Goal: Task Accomplishment & Management: Use online tool/utility

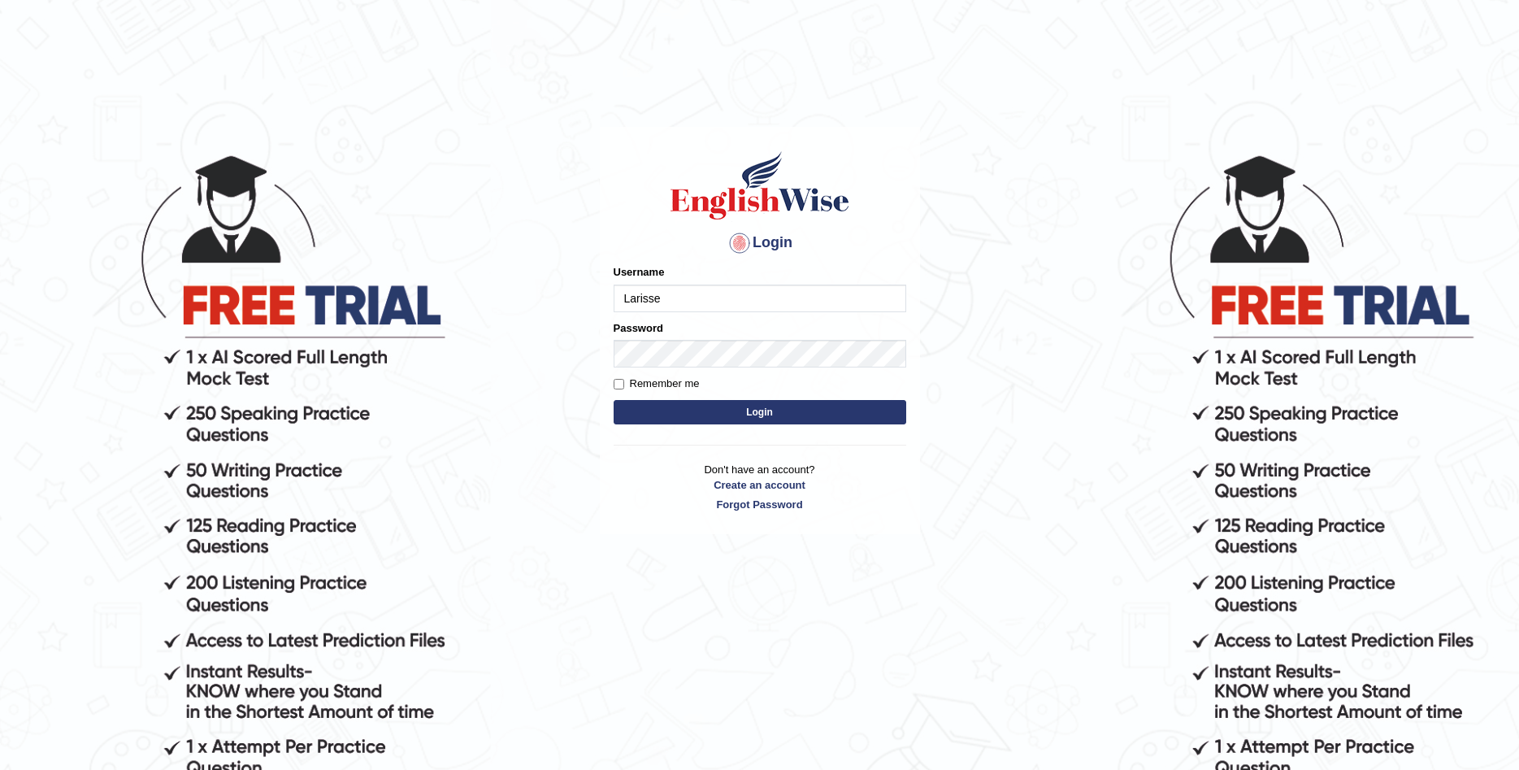
type input "Larisse"
click at [614, 400] on button "Login" at bounding box center [760, 412] width 293 height 24
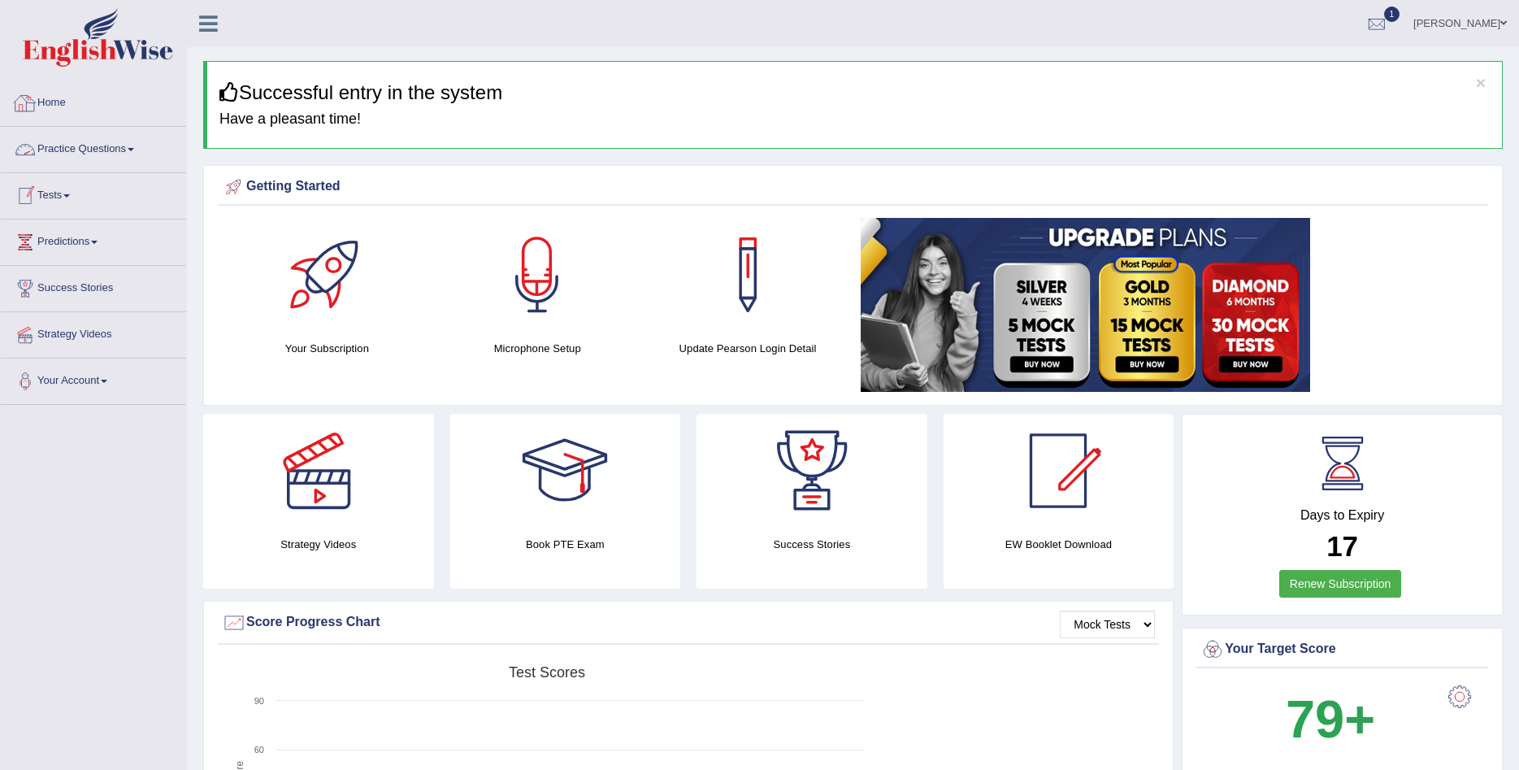
click at [62, 145] on link "Practice Questions" at bounding box center [93, 147] width 185 height 41
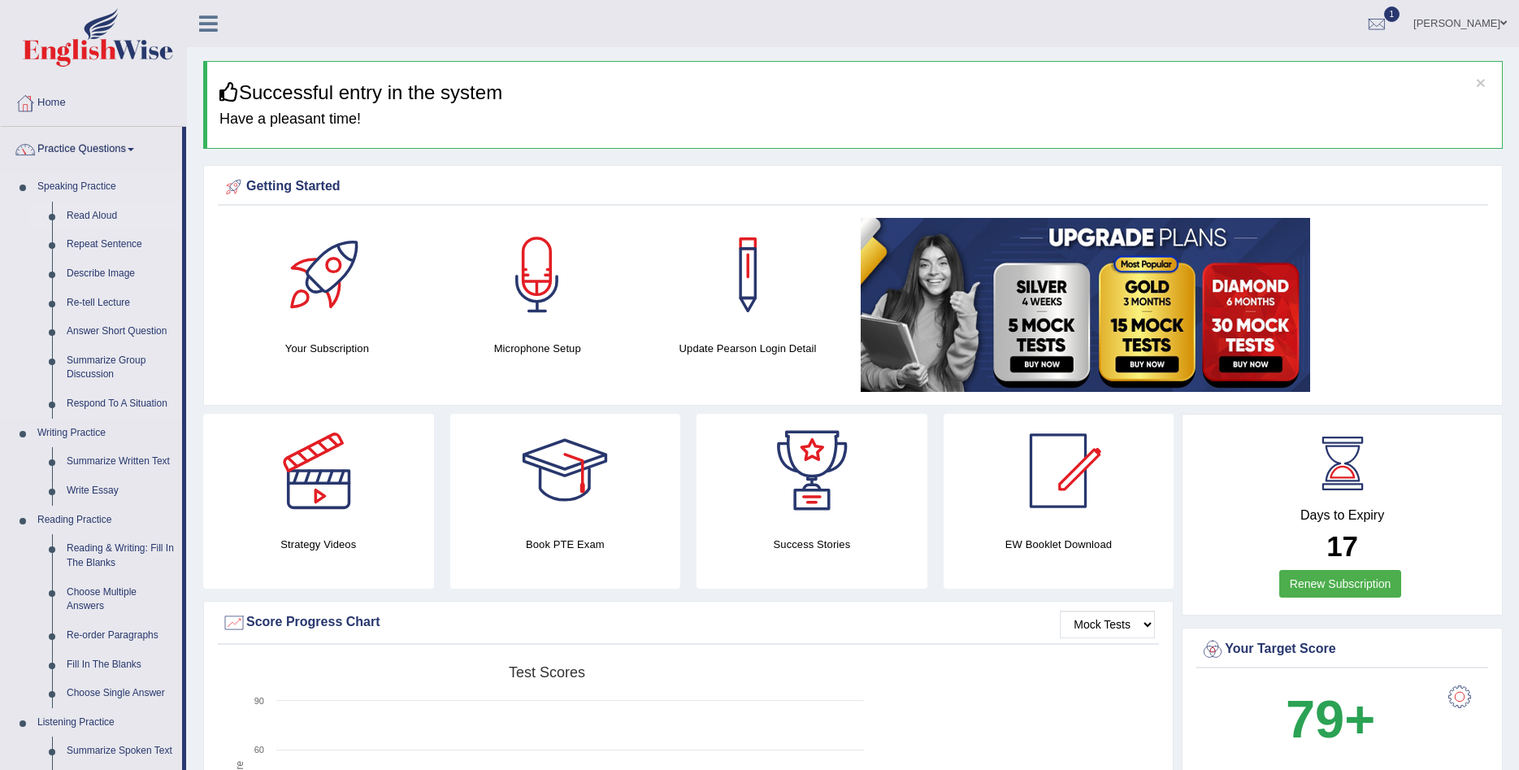
click at [83, 207] on link "Read Aloud" at bounding box center [120, 216] width 123 height 29
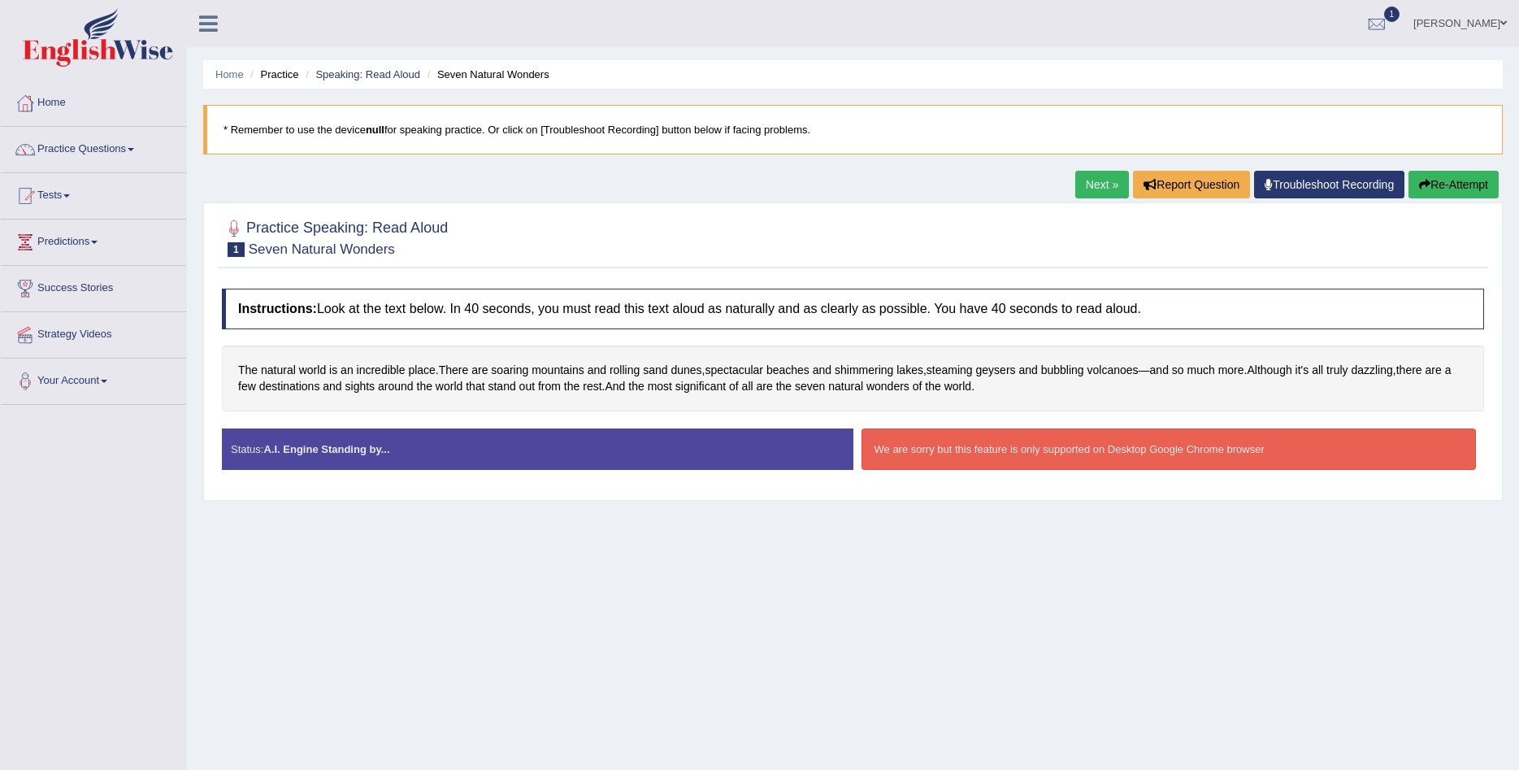
click at [1077, 187] on link "Next »" at bounding box center [1102, 185] width 54 height 28
click at [115, 159] on link "Practice Questions" at bounding box center [93, 147] width 185 height 41
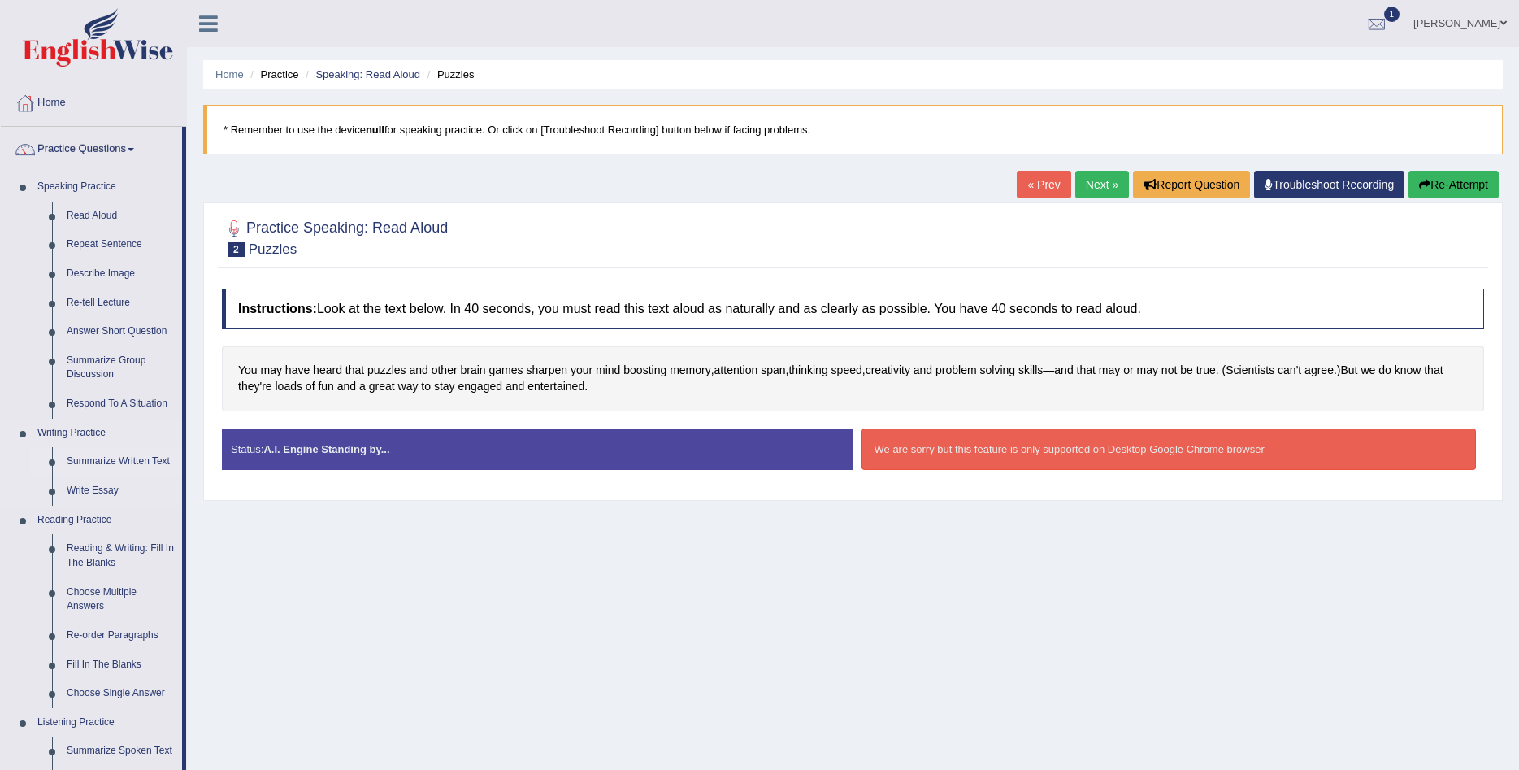
click at [128, 455] on link "Summarize Written Text" at bounding box center [120, 461] width 123 height 29
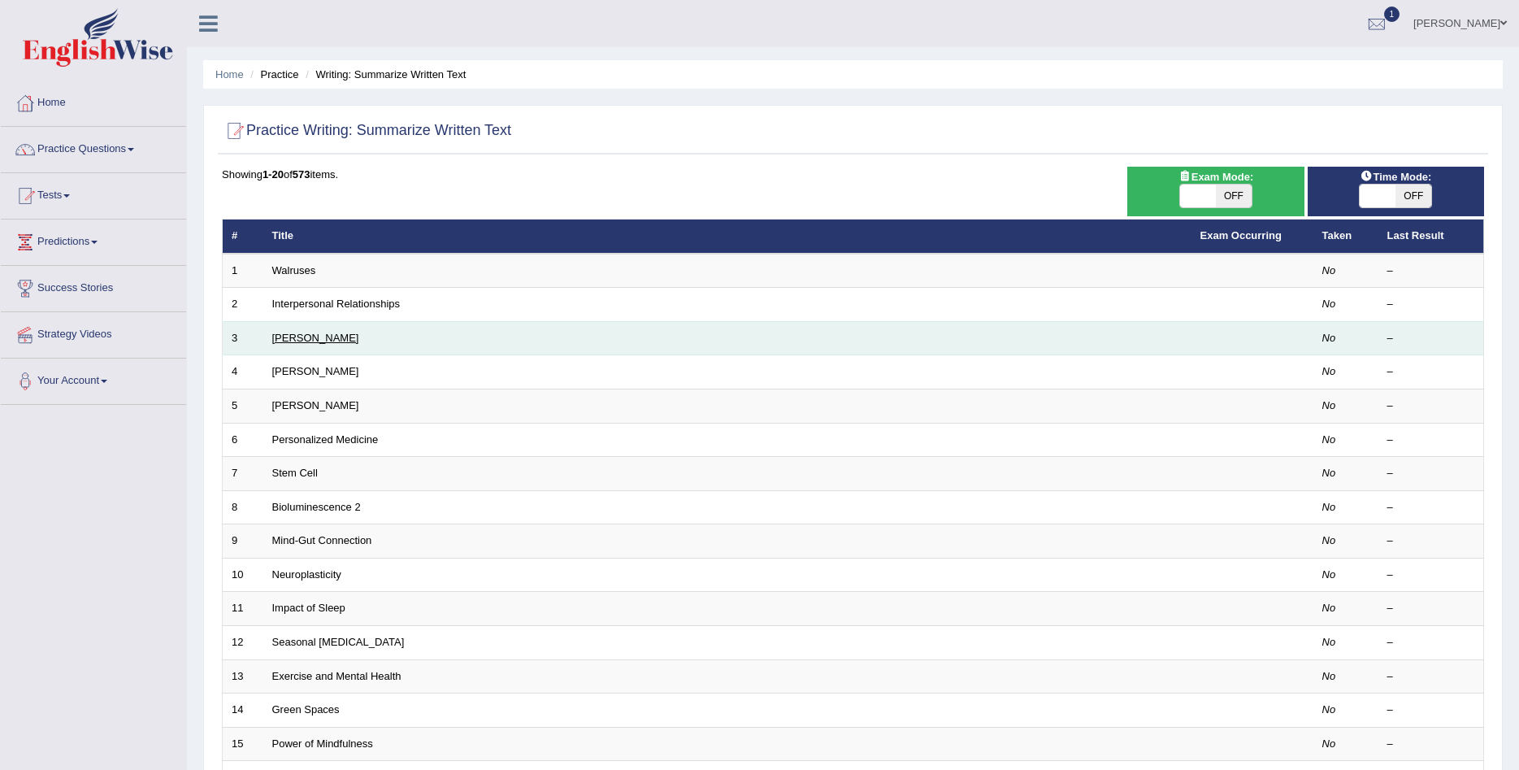
click at [296, 336] on link "[PERSON_NAME]" at bounding box center [315, 338] width 87 height 12
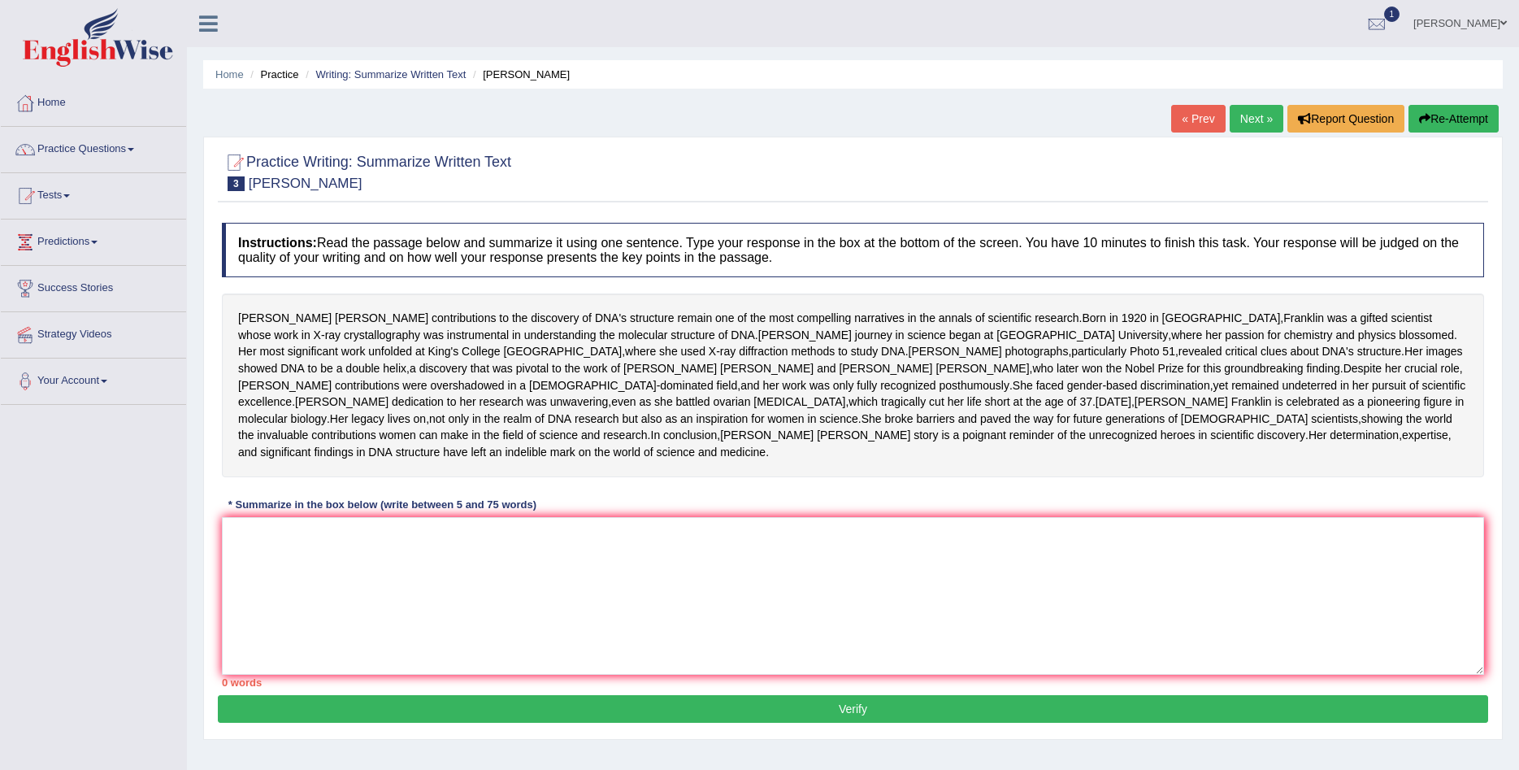
scroll to position [124, 0]
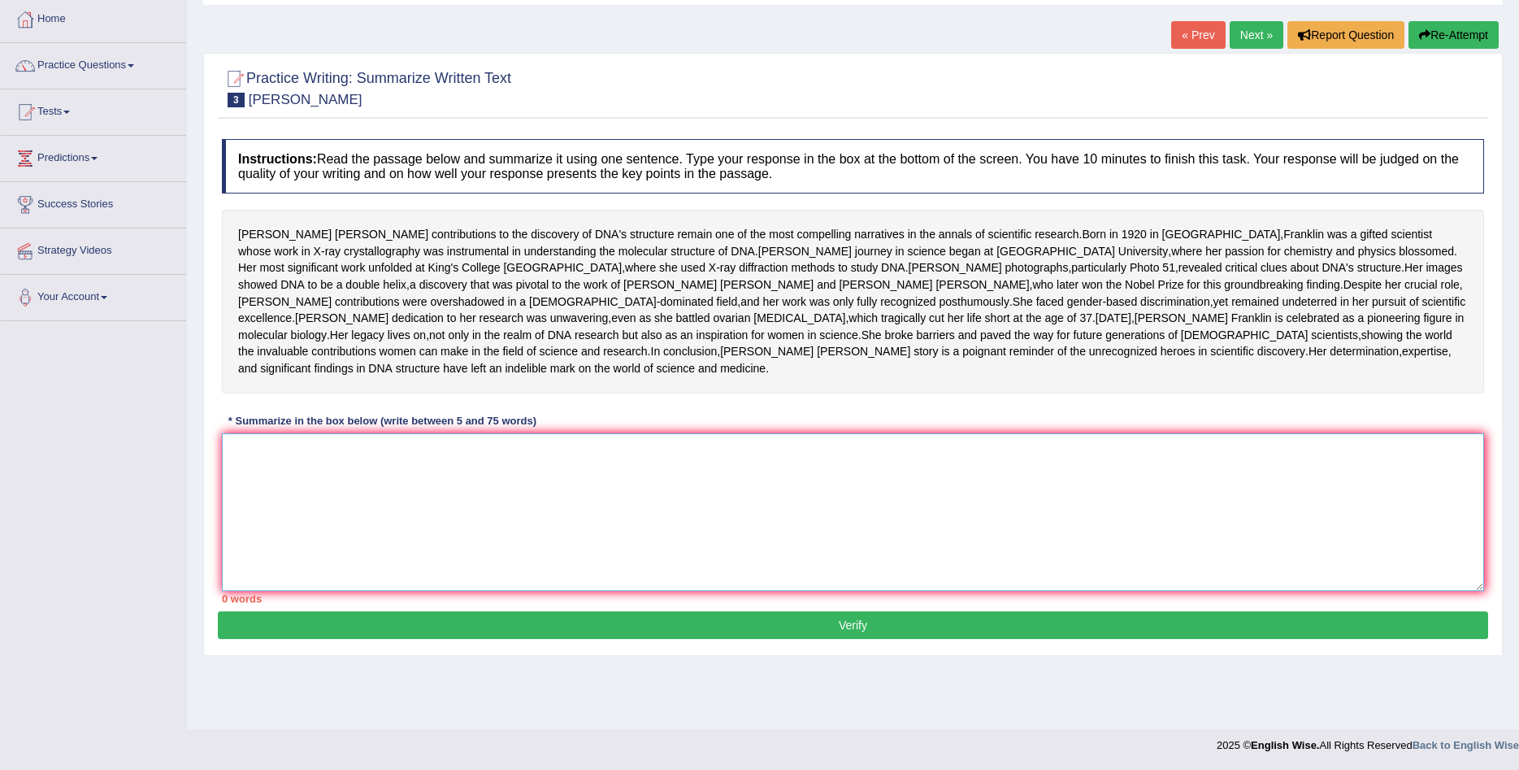
click at [402, 570] on textarea at bounding box center [853, 512] width 1262 height 158
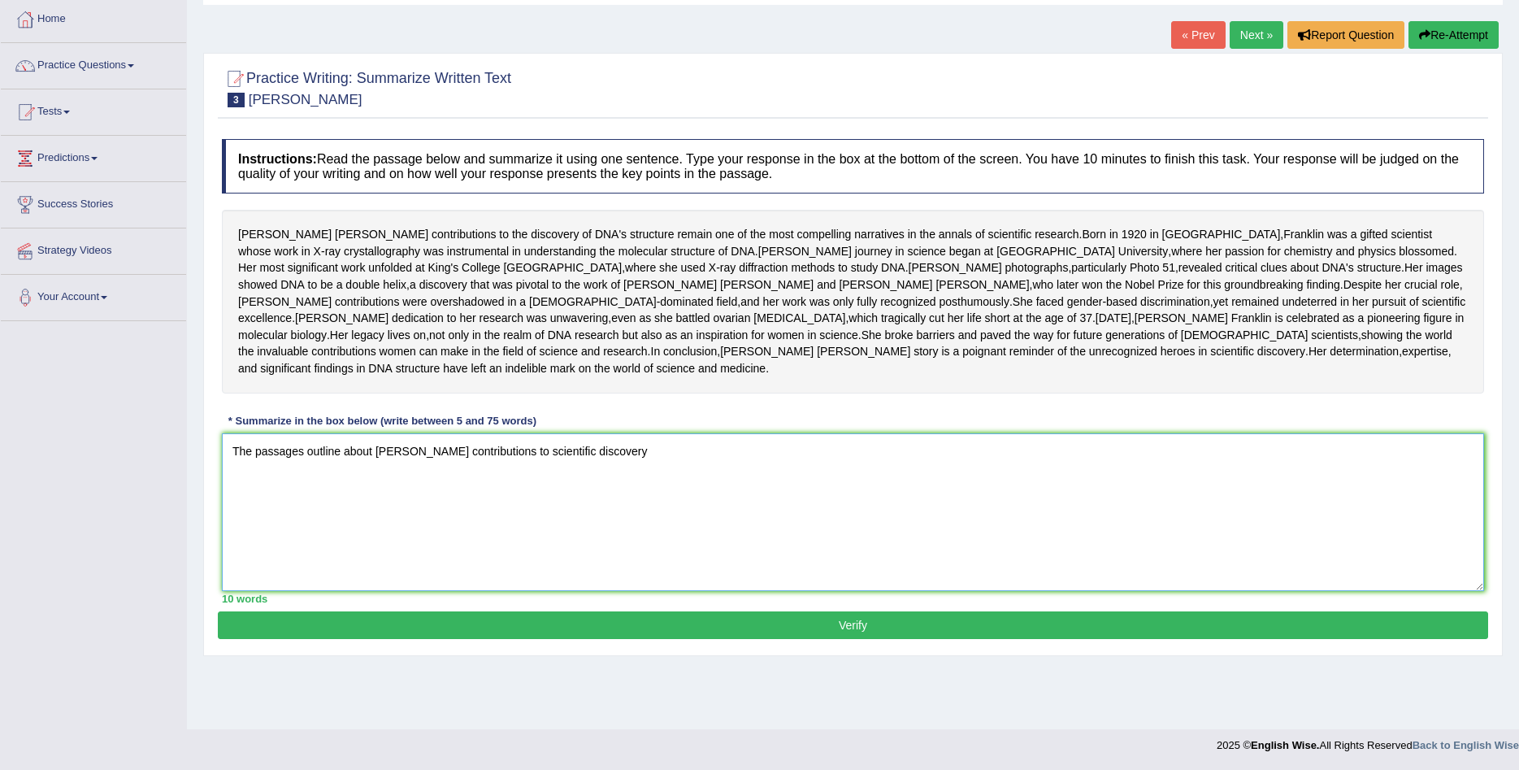
drag, startPoint x: 555, startPoint y: 510, endPoint x: 371, endPoint y: 515, distance: 184.5
click at [371, 515] on textarea "The passages outline about Rosalond Franklin's contributions to scientific disc…" at bounding box center [853, 512] width 1262 height 158
click at [504, 551] on textarea "The passages outline about Rosalond Franklin's contributions to scientific disc…" at bounding box center [853, 512] width 1262 height 158
click at [556, 511] on textarea "The passages outline about Rosalond Franklin's contributions to scientific disc…" at bounding box center [853, 512] width 1262 height 158
drag, startPoint x: 556, startPoint y: 511, endPoint x: 397, endPoint y: 523, distance: 159.7
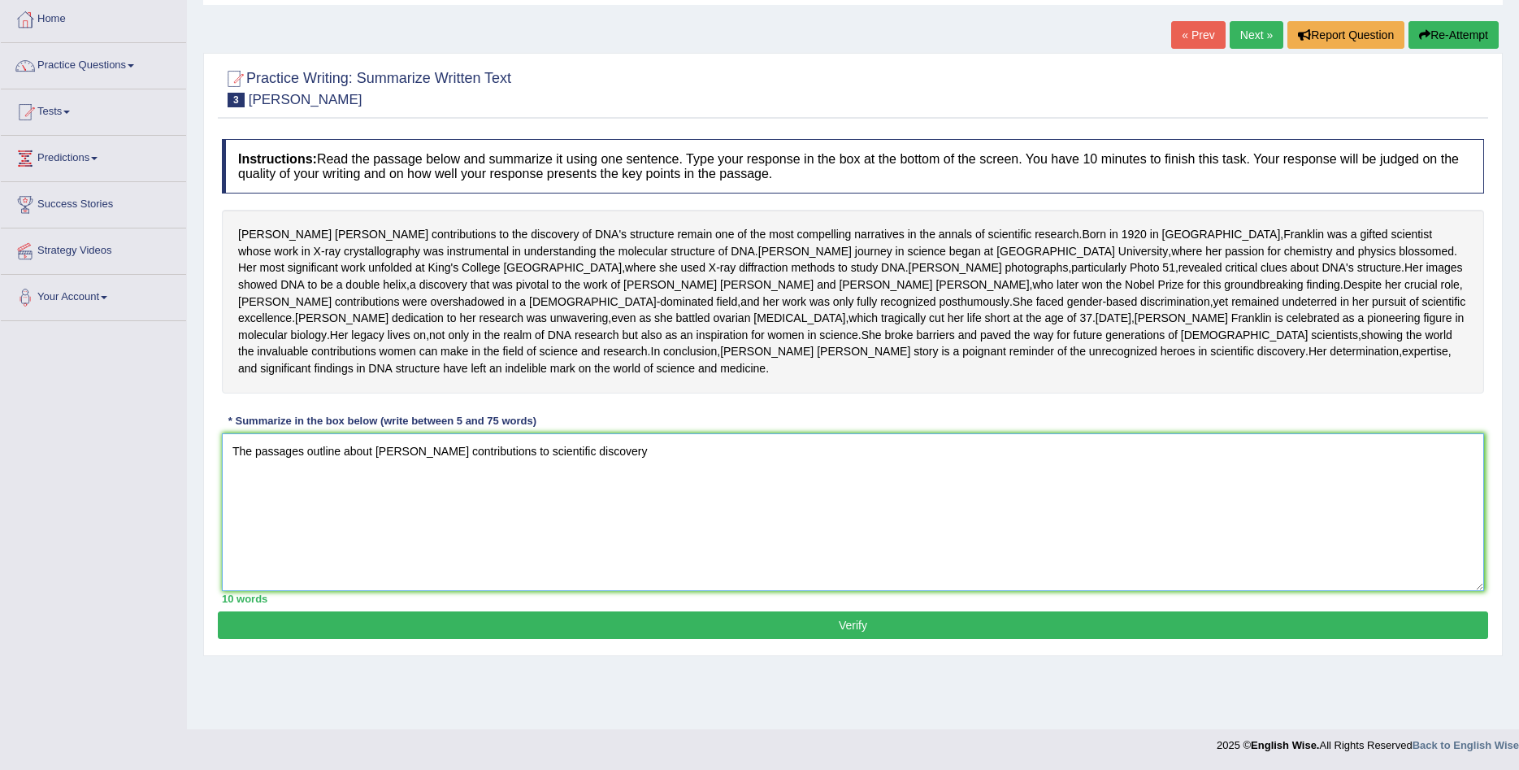
click at [397, 523] on textarea "The passages outline about Rosalond Franklin's contributions to scientific disc…" at bounding box center [853, 512] width 1262 height 158
click at [484, 511] on textarea "The passages outline about a scientific discovery" at bounding box center [853, 512] width 1262 height 158
paste textarea "Rosalond Franklin's contributions to"
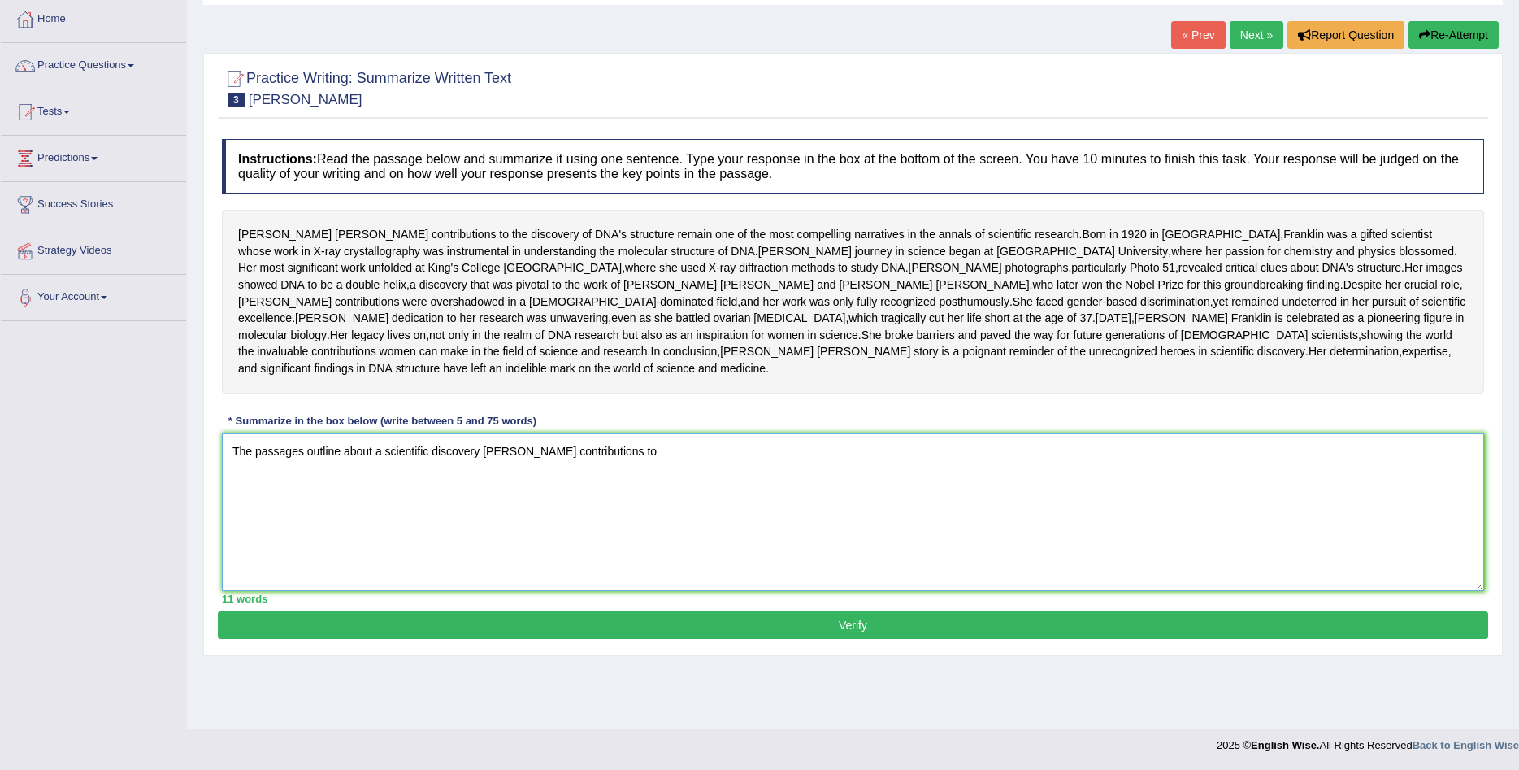
drag, startPoint x: 434, startPoint y: 514, endPoint x: 485, endPoint y: 514, distance: 51.2
click at [485, 514] on textarea "The passages outline about a scientific discovery Rosalond Franklin's contribut…" at bounding box center [853, 512] width 1262 height 158
drag, startPoint x: 652, startPoint y: 516, endPoint x: 565, endPoint y: 510, distance: 87.2
click at [565, 510] on textarea "The passages outline about a scientific called Rosalond Franklin's contribution…" at bounding box center [853, 512] width 1262 height 158
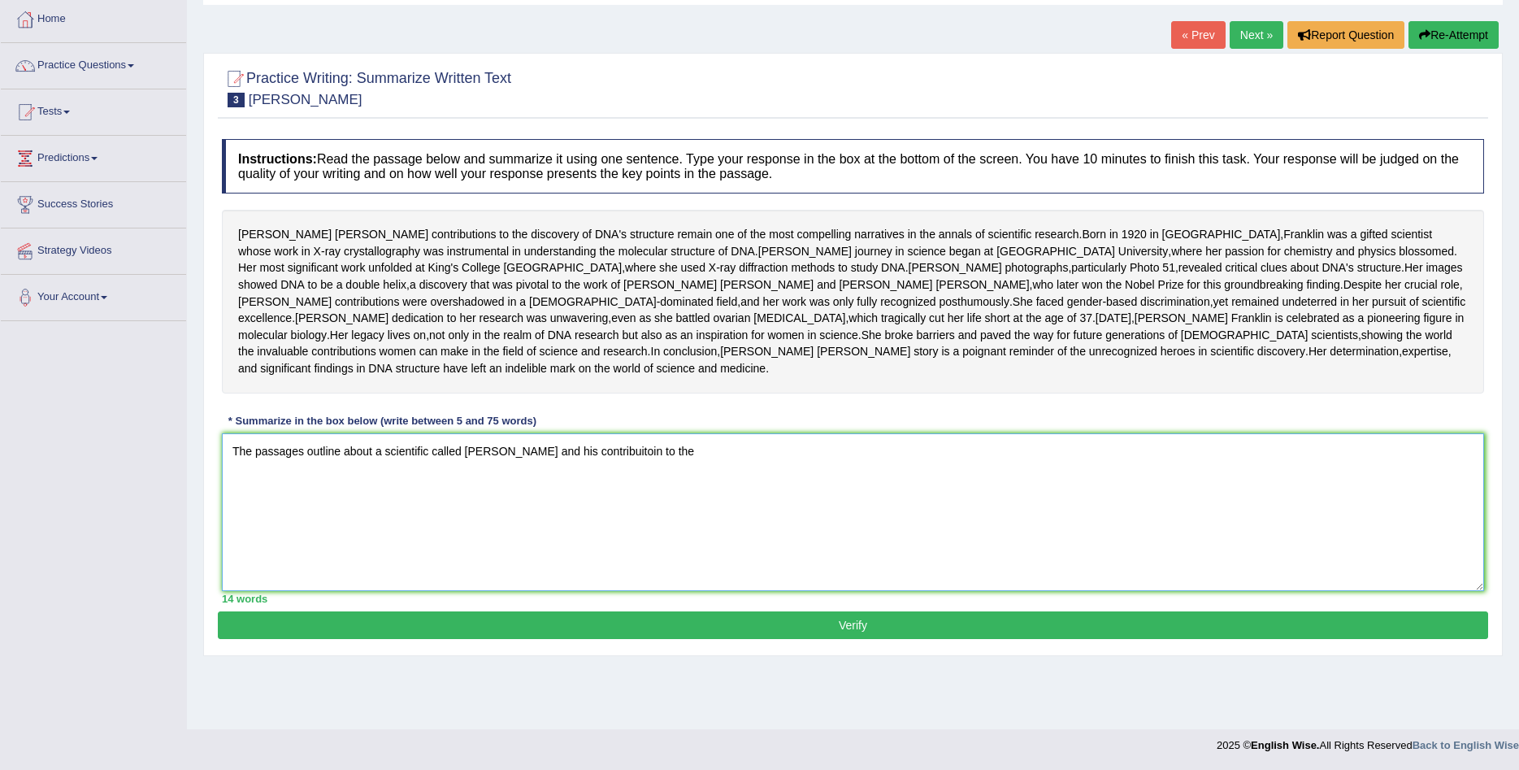
drag, startPoint x: 428, startPoint y: 511, endPoint x: 416, endPoint y: 509, distance: 12.4
click at [416, 509] on textarea "The passages outline about a scientific called Rosalond Franklin's and his cont…" at bounding box center [853, 512] width 1262 height 158
click at [705, 510] on textarea "The passages outline about a scientist called Rosalond Franklin's and his contr…" at bounding box center [853, 512] width 1262 height 158
click at [603, 511] on textarea "The passages outline about a scientist called Rosalond Franklin's and his contr…" at bounding box center [853, 512] width 1262 height 158
click at [795, 511] on textarea "The passages outline about a scientist called Rosalond Franklin's and her contr…" at bounding box center [853, 512] width 1262 height 158
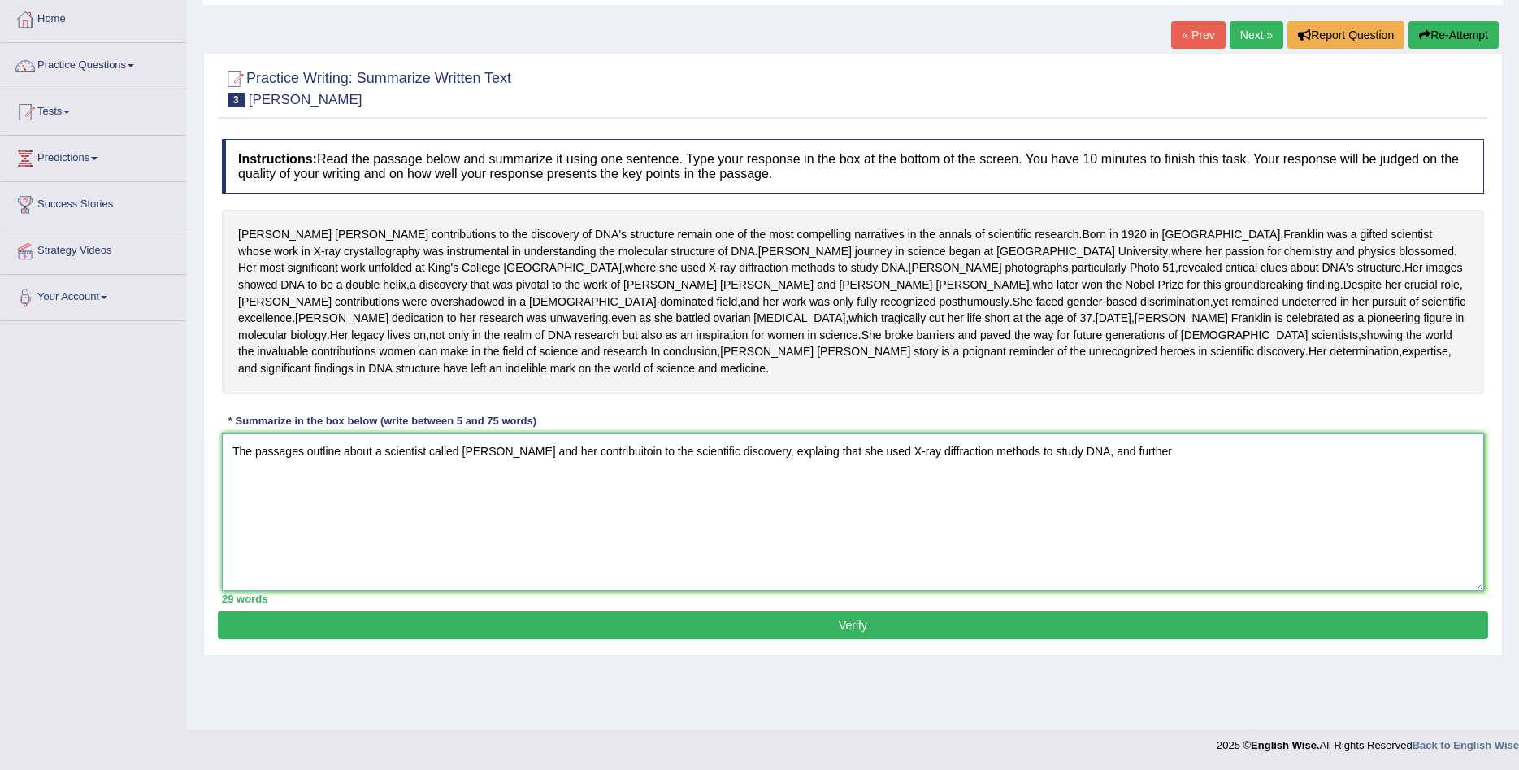
click at [1200, 515] on textarea "The passages outline about a scientist called Rosalond Franklin's and her contr…" at bounding box center [853, 512] width 1262 height 158
click at [1182, 513] on textarea "The passages outline about a scientist called Rosalond Franklin's and her contr…" at bounding box center [853, 512] width 1262 height 158
click at [1338, 513] on textarea "The passages outline about a scientist called Rosalond Franklin's and her contr…" at bounding box center [853, 512] width 1262 height 158
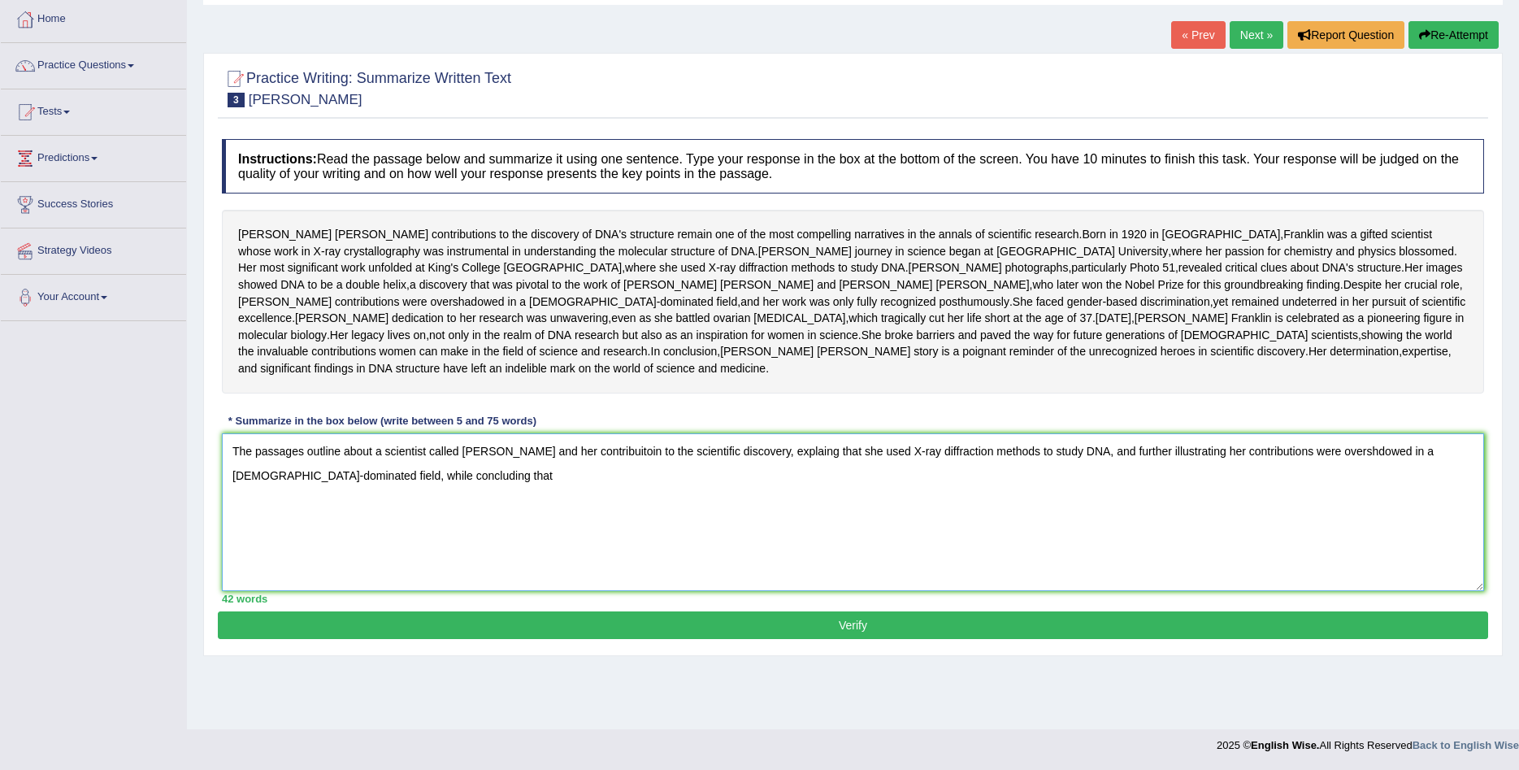
click at [439, 534] on textarea "The passages outline about a scientist called Rosalond Franklin's and her contr…" at bounding box center [853, 512] width 1262 height 158
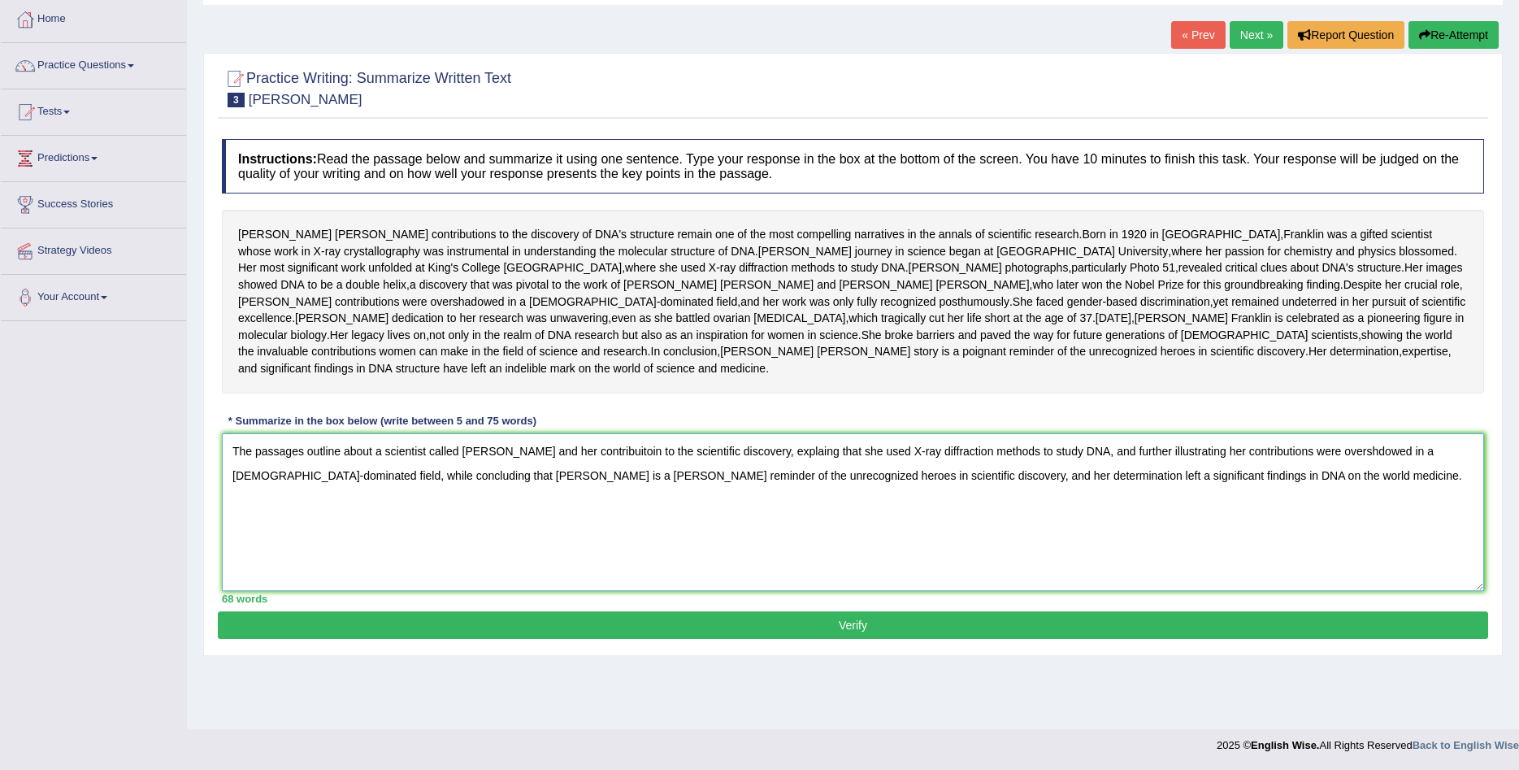
type textarea "The passages outline about a scientist called Rosalond Franklin's and her contr…"
click at [725, 639] on button "Verify" at bounding box center [853, 625] width 1270 height 28
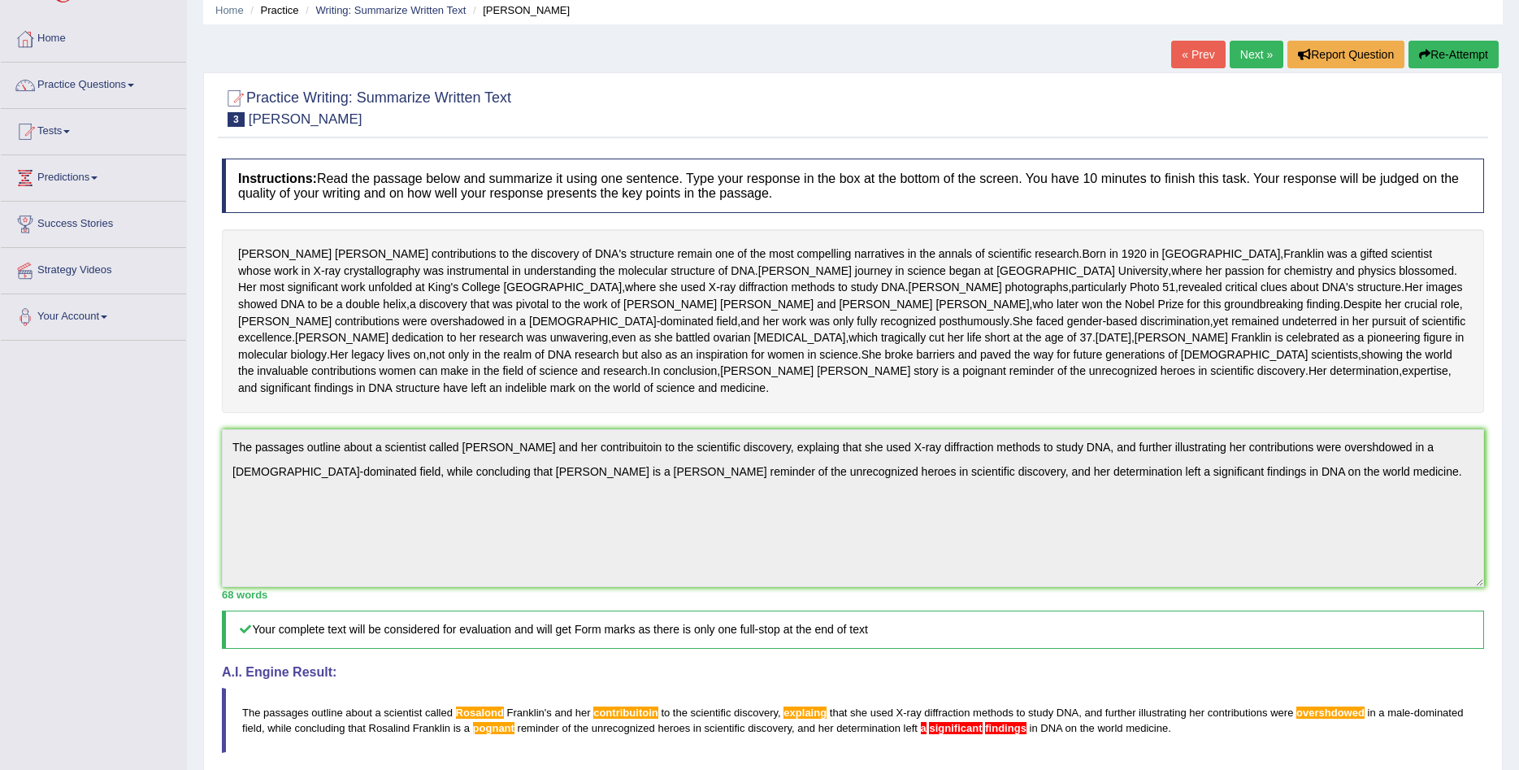
scroll to position [41, 0]
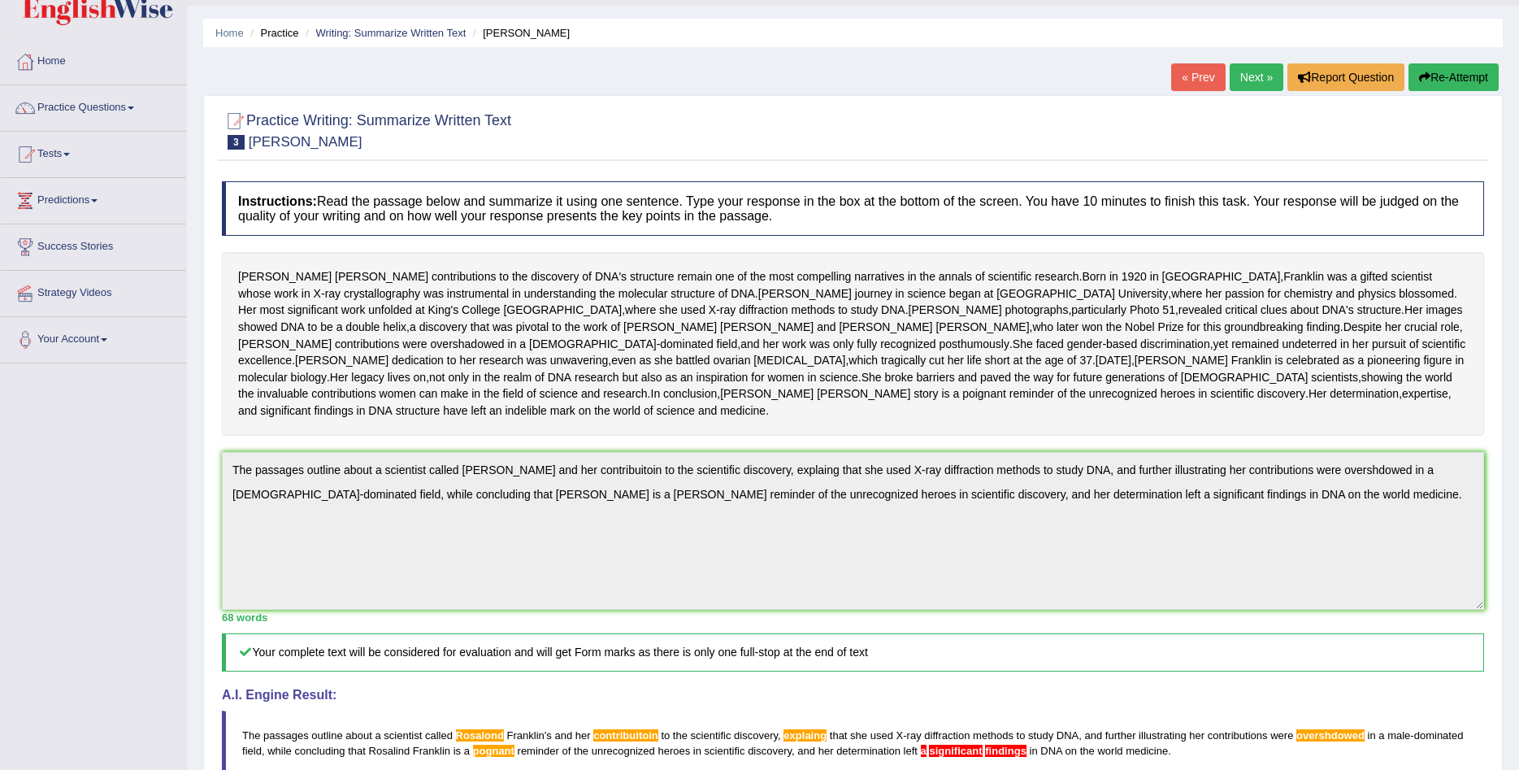
click at [1251, 67] on link "Next »" at bounding box center [1257, 77] width 54 height 28
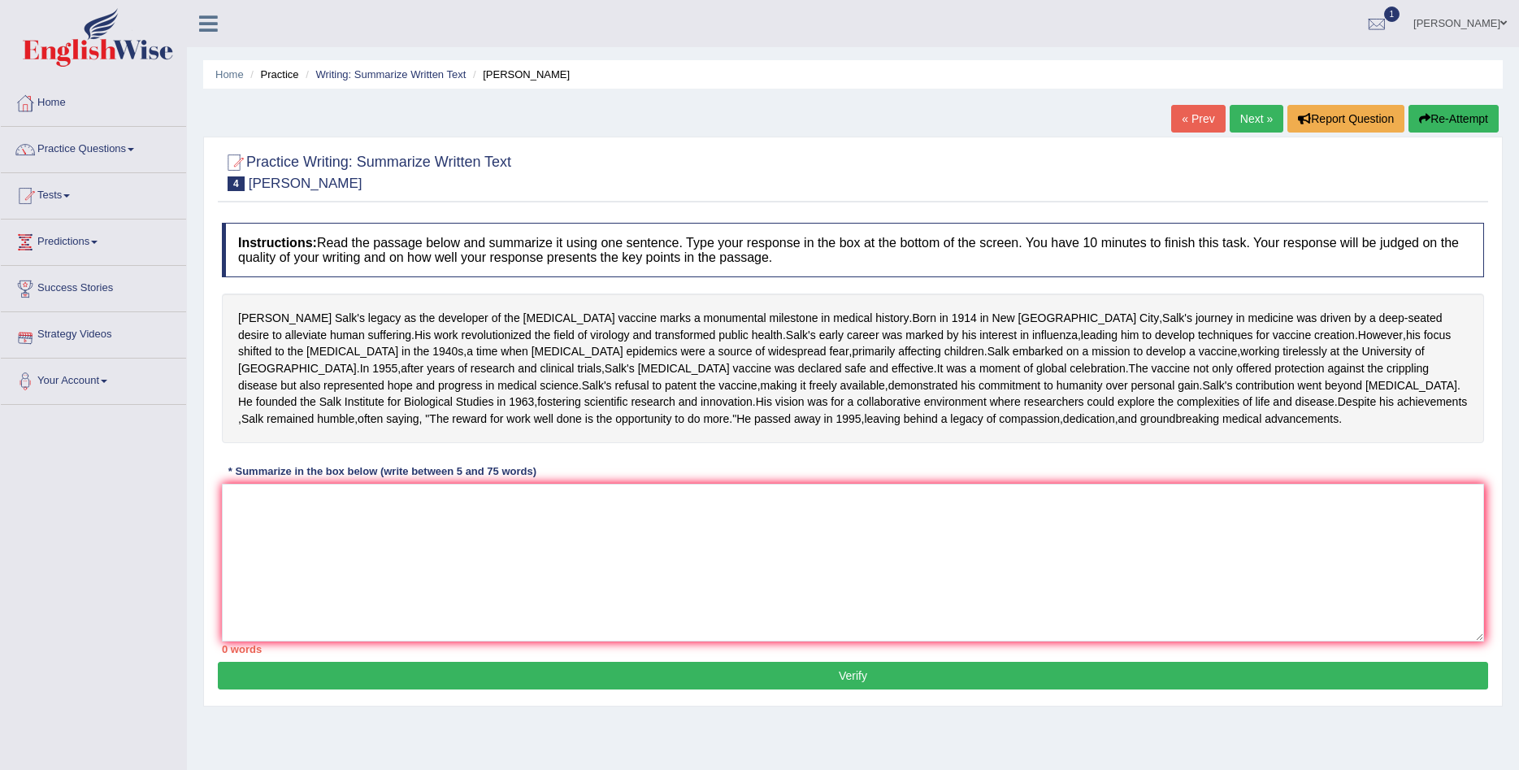
click at [72, 189] on link "Tests" at bounding box center [93, 193] width 185 height 41
click at [92, 152] on link "Practice Questions" at bounding box center [93, 147] width 185 height 41
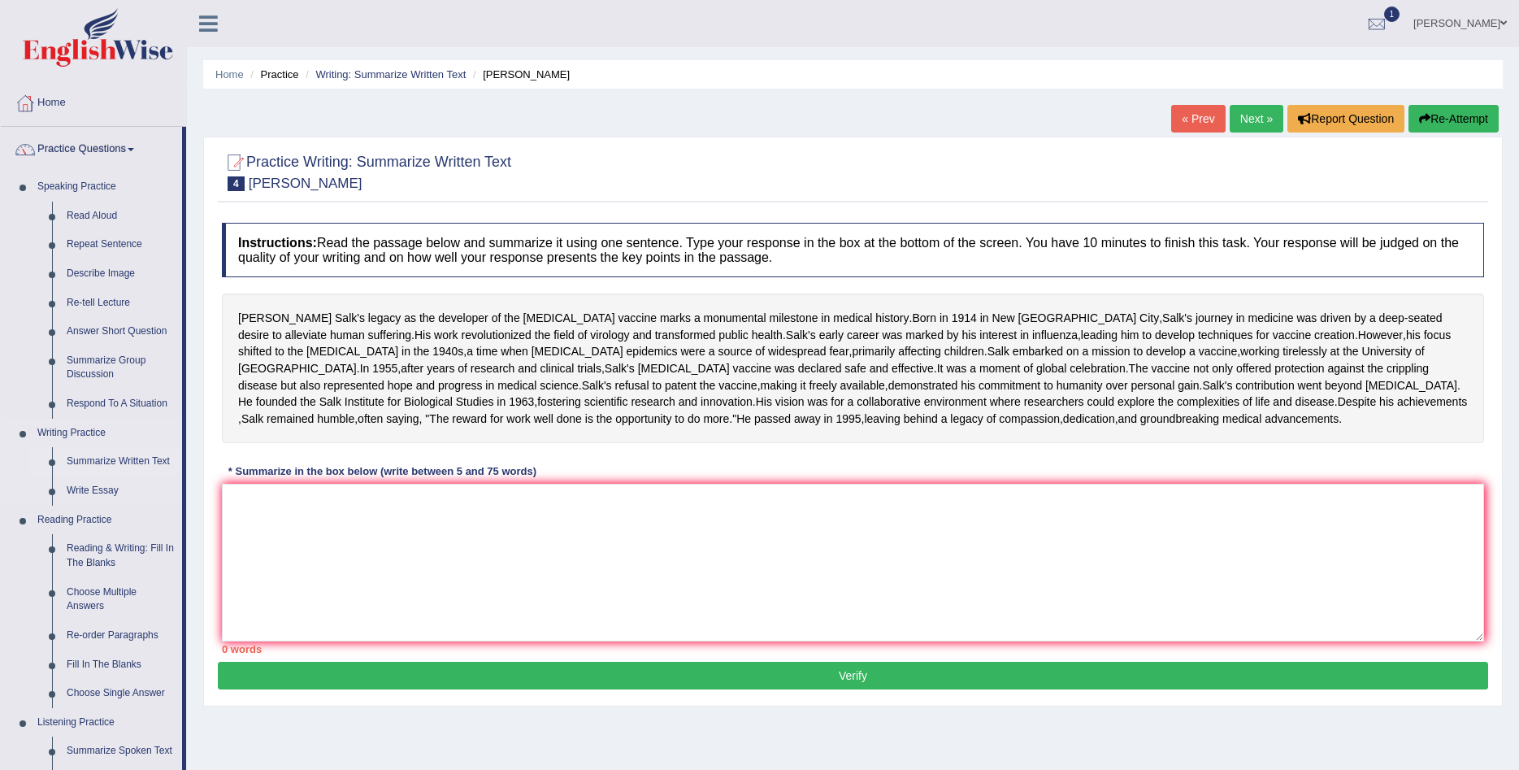
click at [99, 460] on link "Summarize Written Text" at bounding box center [120, 461] width 123 height 29
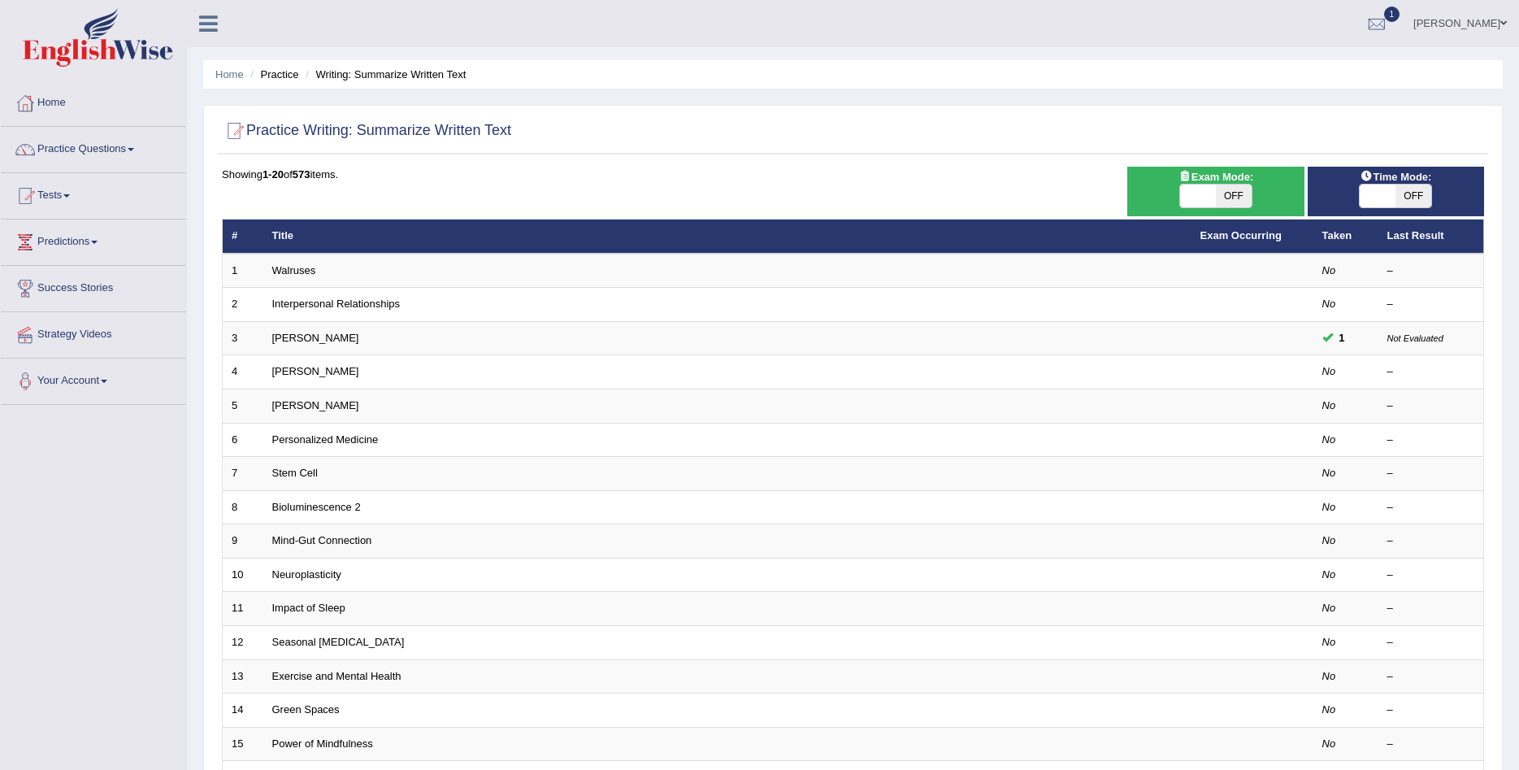
click at [1199, 190] on span at bounding box center [1198, 195] width 36 height 23
checkbox input "true"
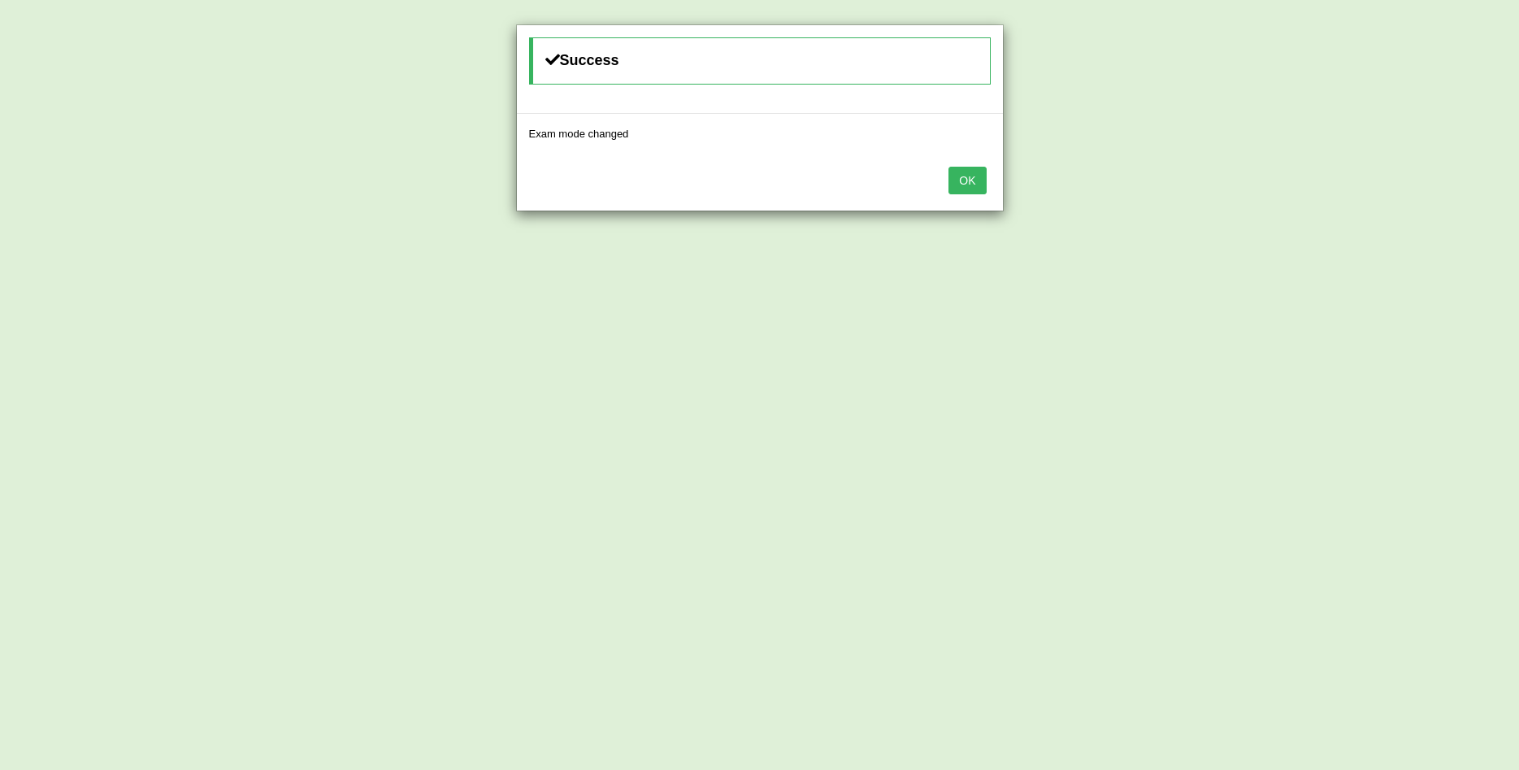
click at [974, 179] on button "OK" at bounding box center [966, 181] width 37 height 28
click at [961, 179] on button "OK" at bounding box center [966, 181] width 37 height 28
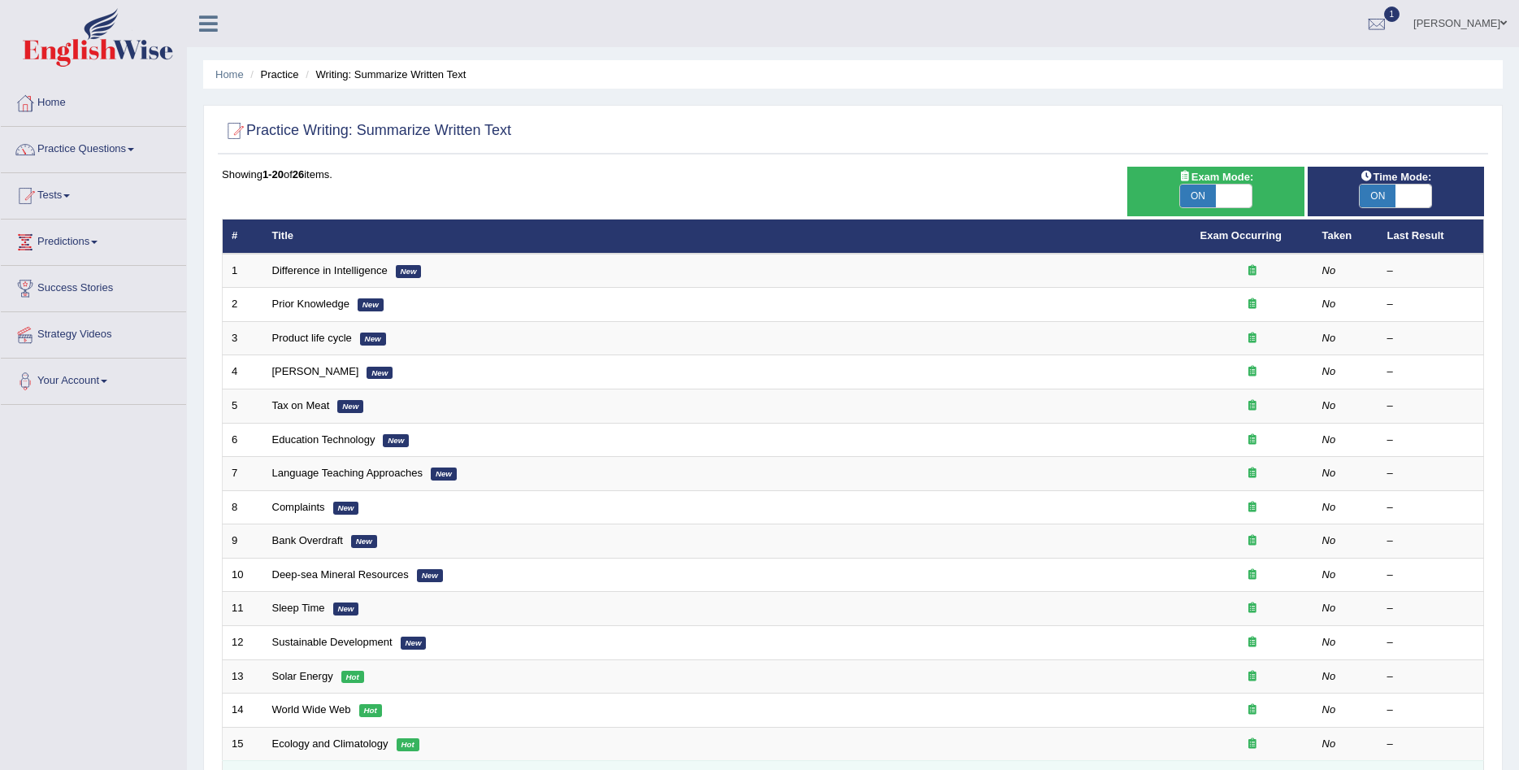
scroll to position [306, 0]
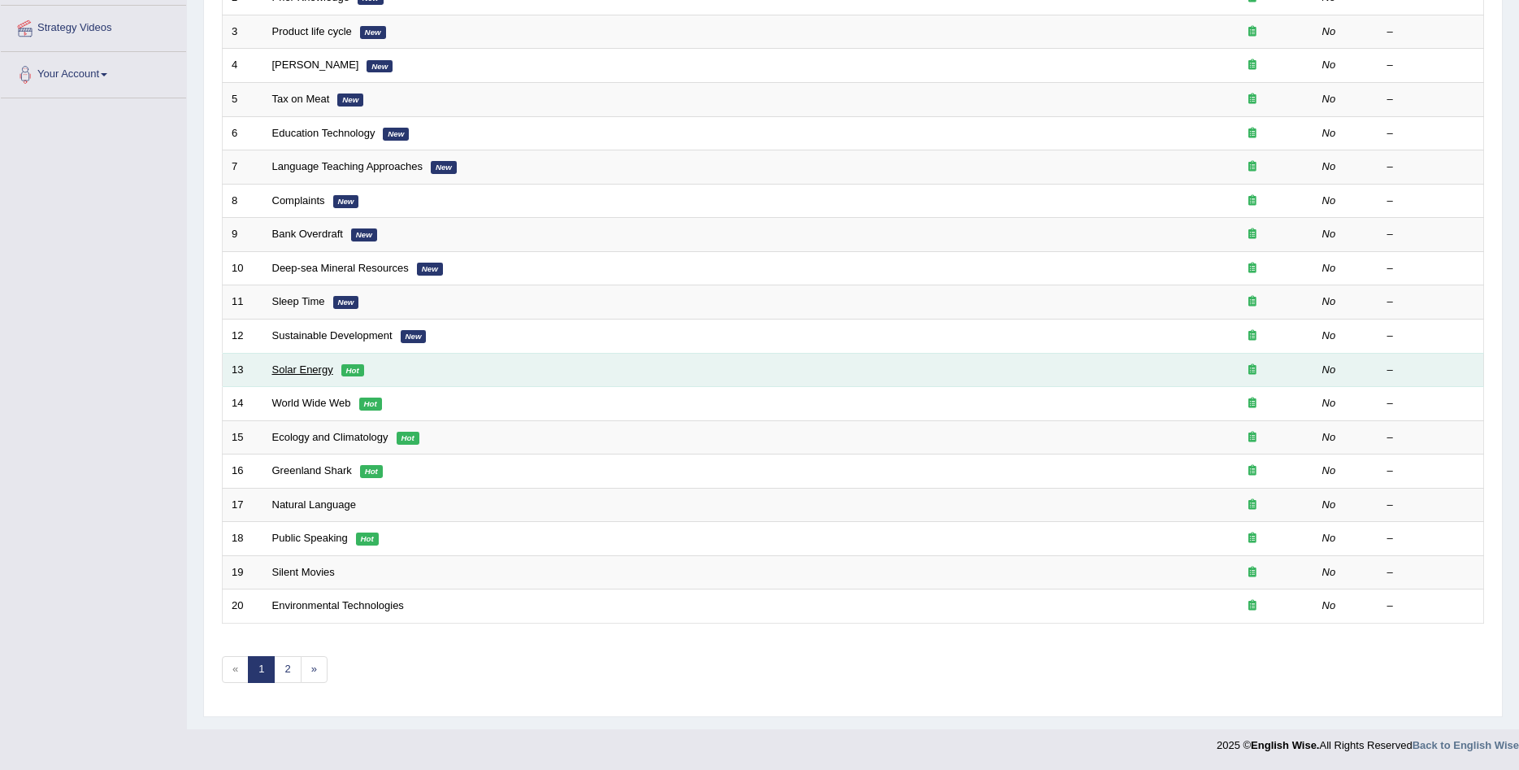
click at [312, 368] on link "Solar Energy" at bounding box center [302, 369] width 61 height 12
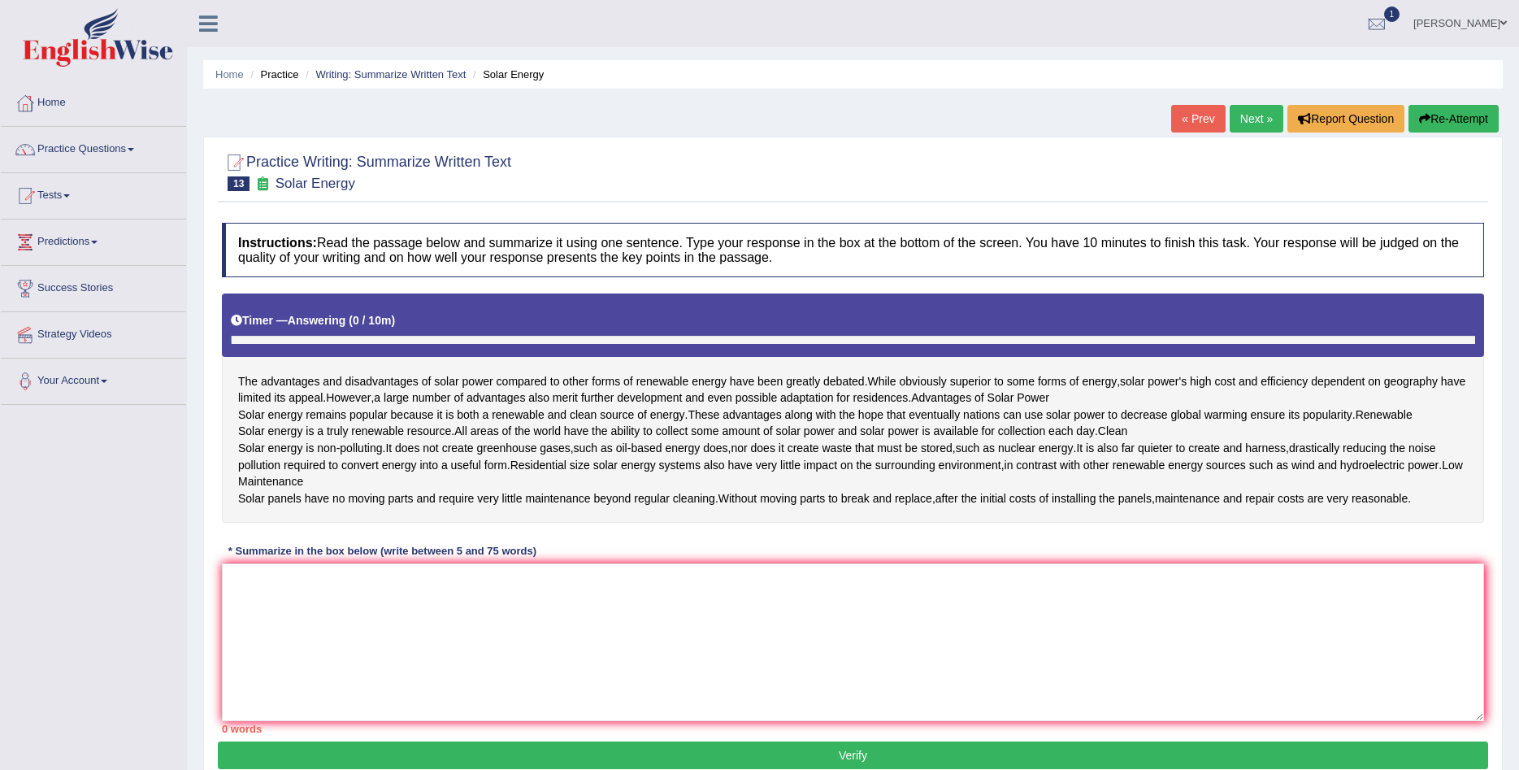
scroll to position [120, 0]
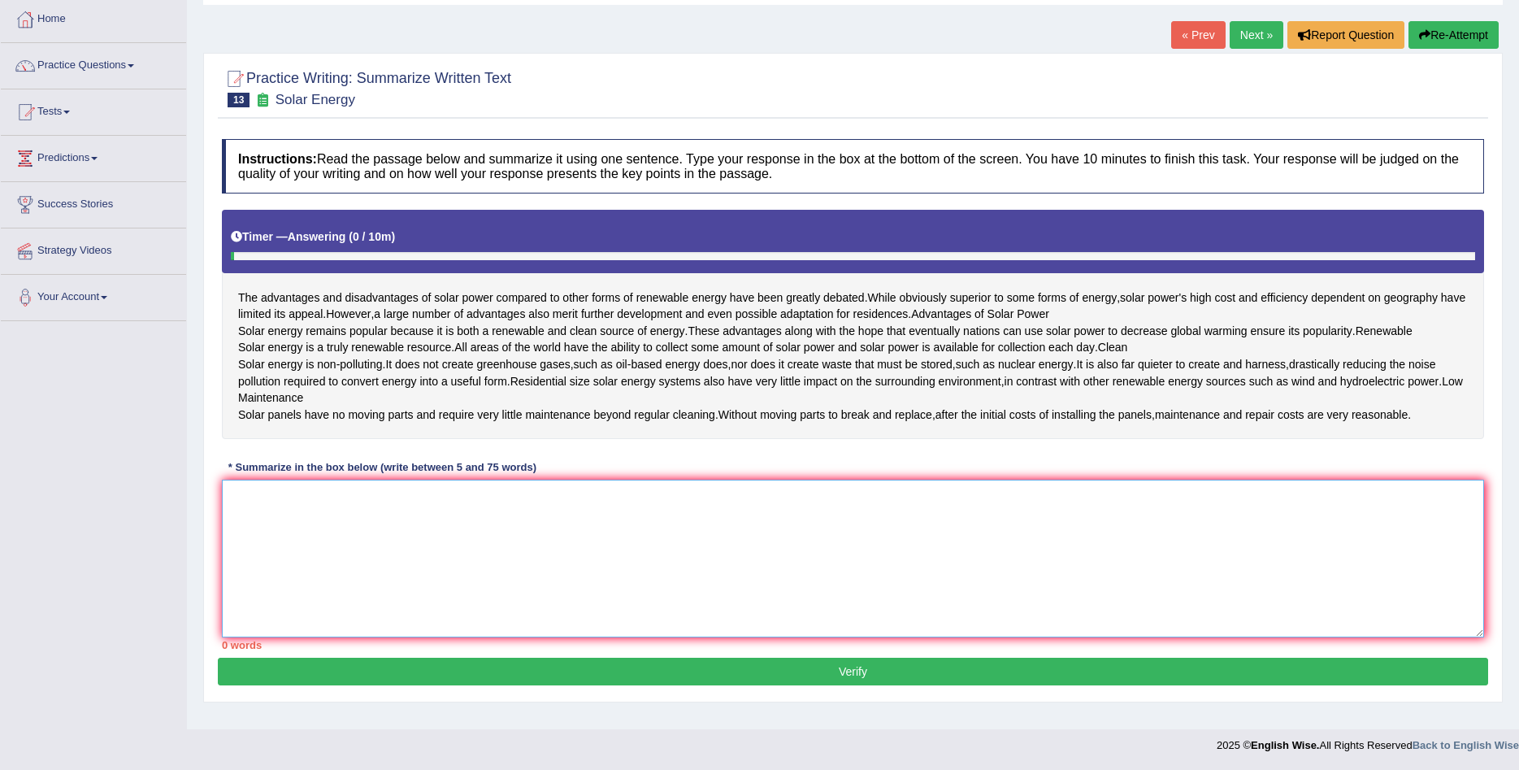
click at [497, 547] on textarea at bounding box center [853, 558] width 1262 height 158
click at [611, 589] on textarea at bounding box center [853, 558] width 1262 height 158
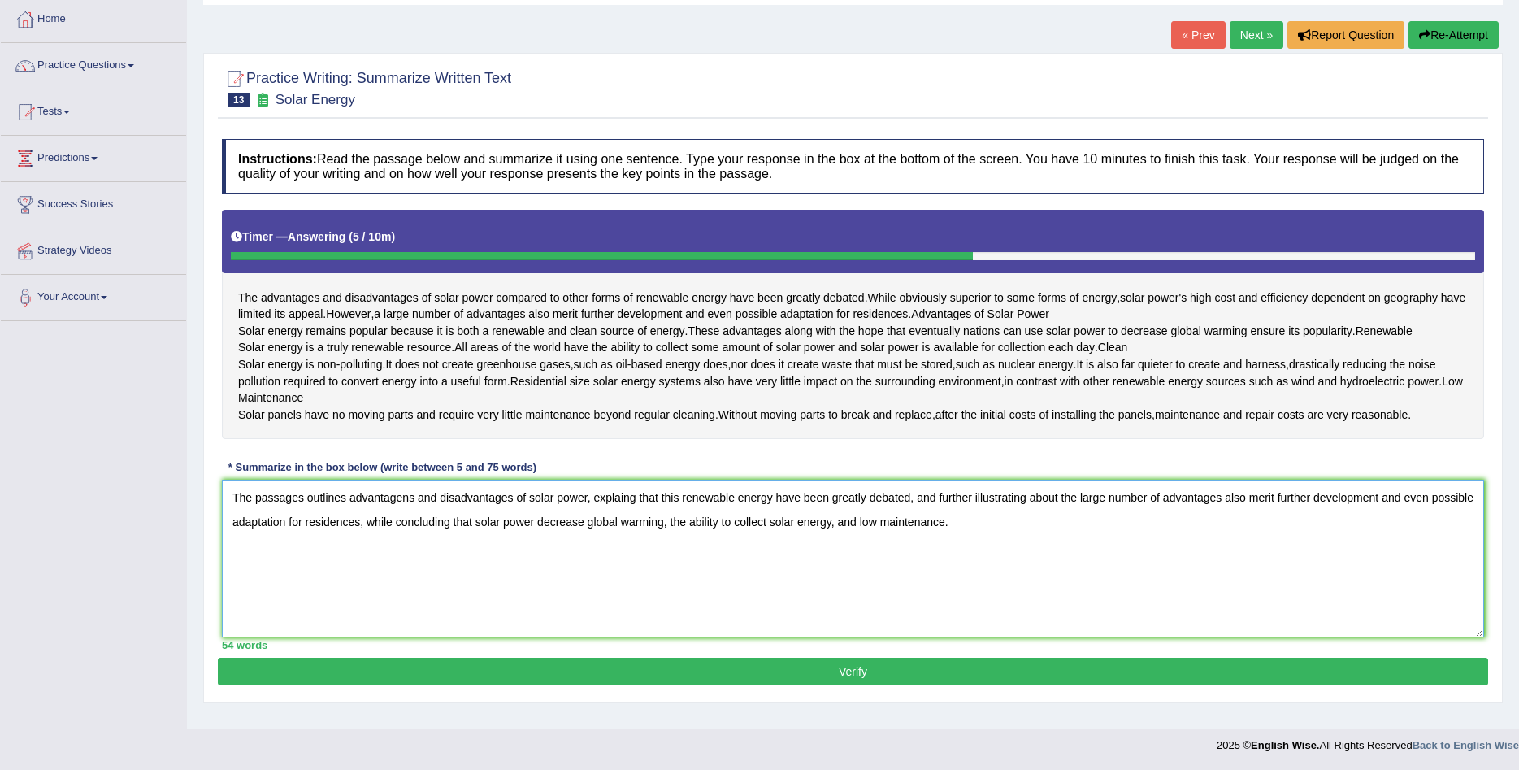
click at [909, 514] on textarea "The passages outlines advantagens and disadvantages of solar power, explaing th…" at bounding box center [853, 558] width 1262 height 158
click at [831, 536] on textarea "The passages outlines advantagens and disadvantages of solar power, explaing th…" at bounding box center [853, 558] width 1262 height 158
click at [1014, 542] on textarea "The passages outlines advantagens and disadvantages of solar power, explaing th…" at bounding box center [853, 558] width 1262 height 158
click at [671, 536] on textarea "The passages outlines advantagens and disadvantages of solar power, explaing th…" at bounding box center [853, 558] width 1262 height 158
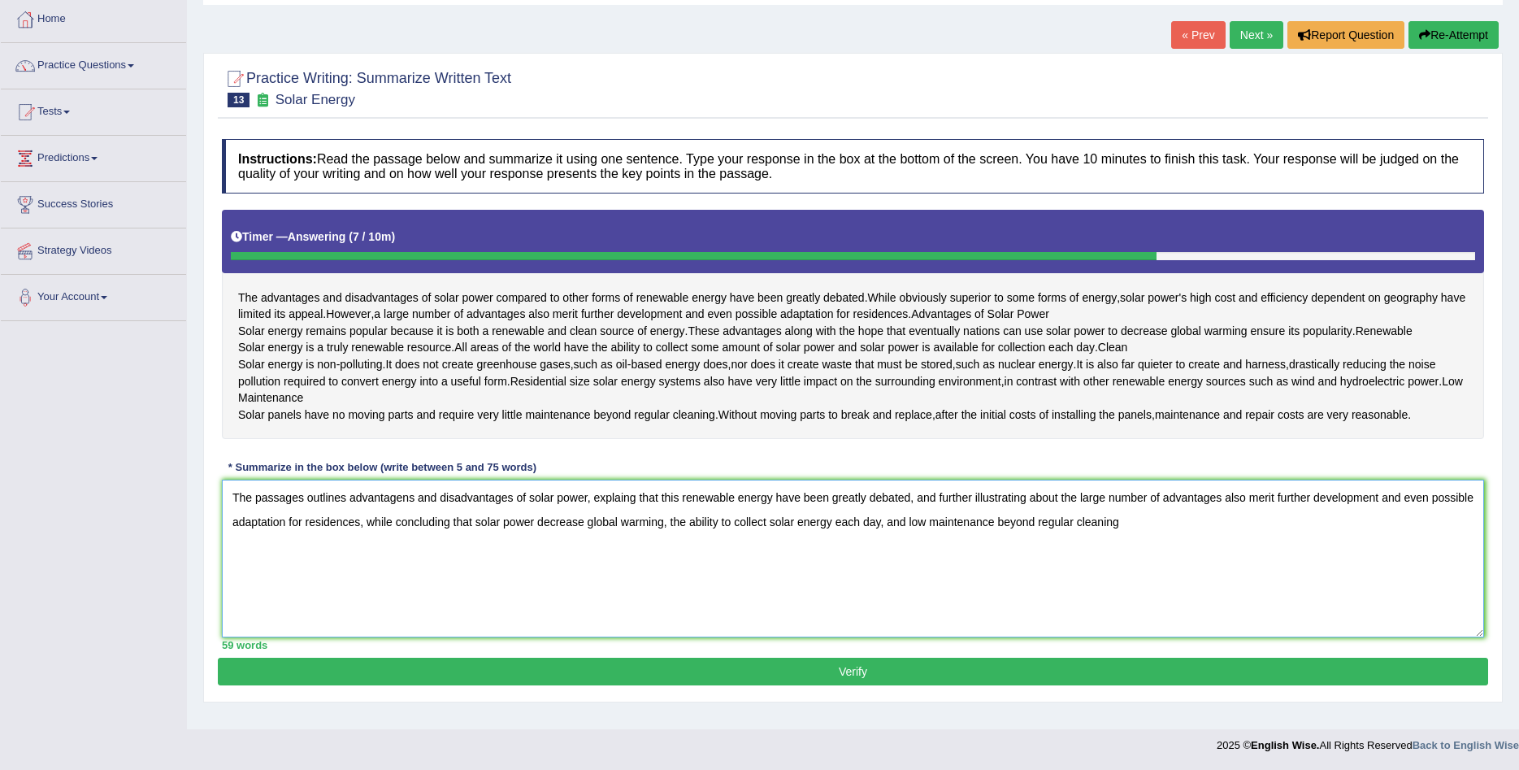
click at [671, 536] on textarea "The passages outlines advantagens and disadvantages of solar power, explaing th…" at bounding box center [853, 558] width 1262 height 158
click at [879, 535] on textarea "The passages outlines advantagens and disadvantages of solar power, explaing th…" at bounding box center [853, 558] width 1262 height 158
click at [1302, 531] on textarea "The passages outlines advantagens and disadvantages of solar power, explaing th…" at bounding box center [853, 558] width 1262 height 158
click at [300, 512] on textarea "The passages outlines advantagens and disadvantages of solar power, explaing th…" at bounding box center [853, 558] width 1262 height 158
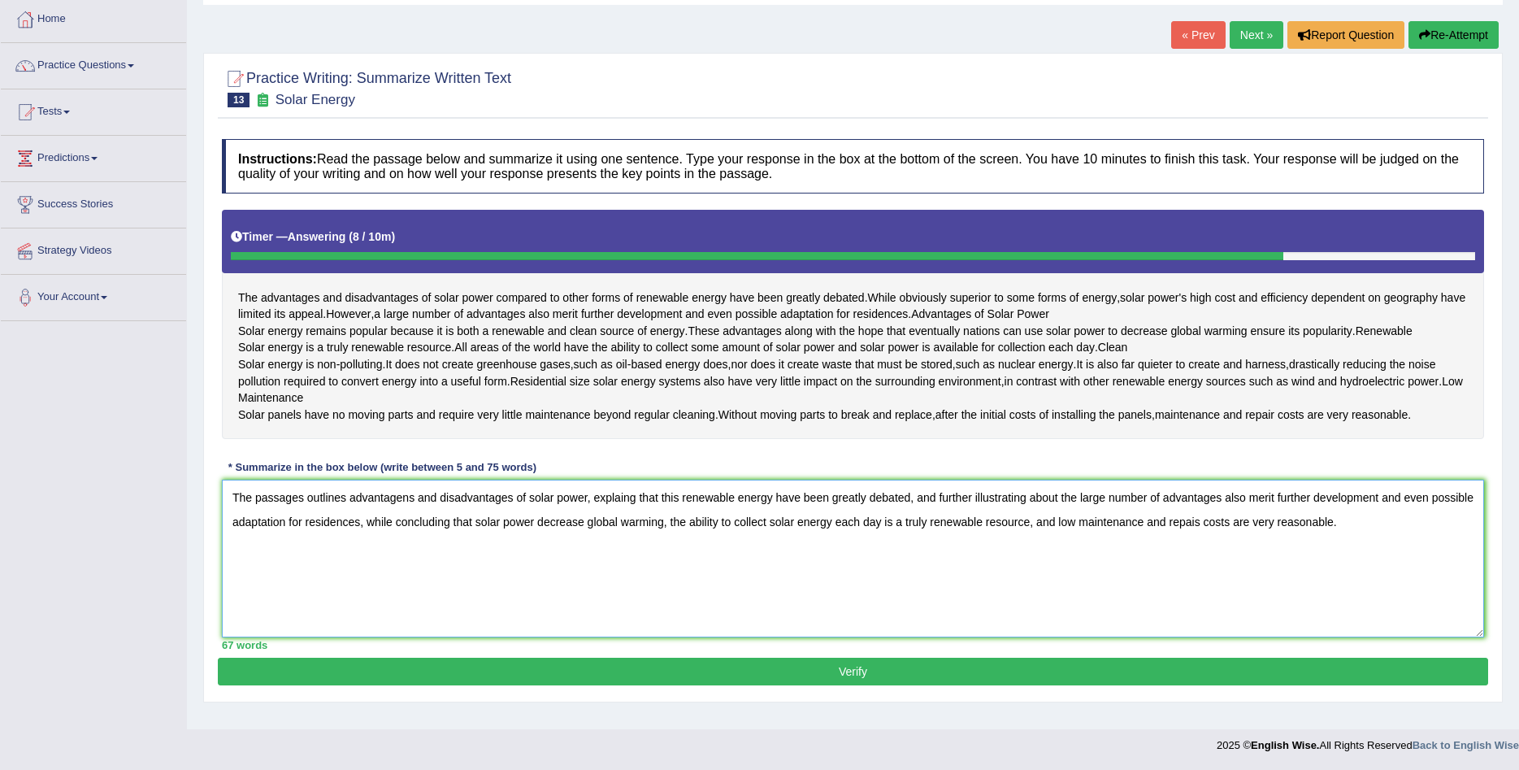
click at [300, 512] on textarea "The passages outlines advantagens and disadvantages of solar power, explaing th…" at bounding box center [853, 558] width 1262 height 158
click at [340, 510] on textarea "The passage outlines advantagens and disadvantages of solar power, explaing tha…" at bounding box center [853, 558] width 1262 height 158
click at [599, 511] on textarea "The passage outlines the advantagens and disadvantages of solar power, explaing…" at bounding box center [853, 558] width 1262 height 158
click at [712, 511] on textarea "The passage outlines the advantagens and disadvantages of solar power, explaing…" at bounding box center [853, 558] width 1262 height 158
click at [810, 510] on textarea "The passage outlines the advantagens and disadvantages of solar power, explaing…" at bounding box center [853, 558] width 1262 height 158
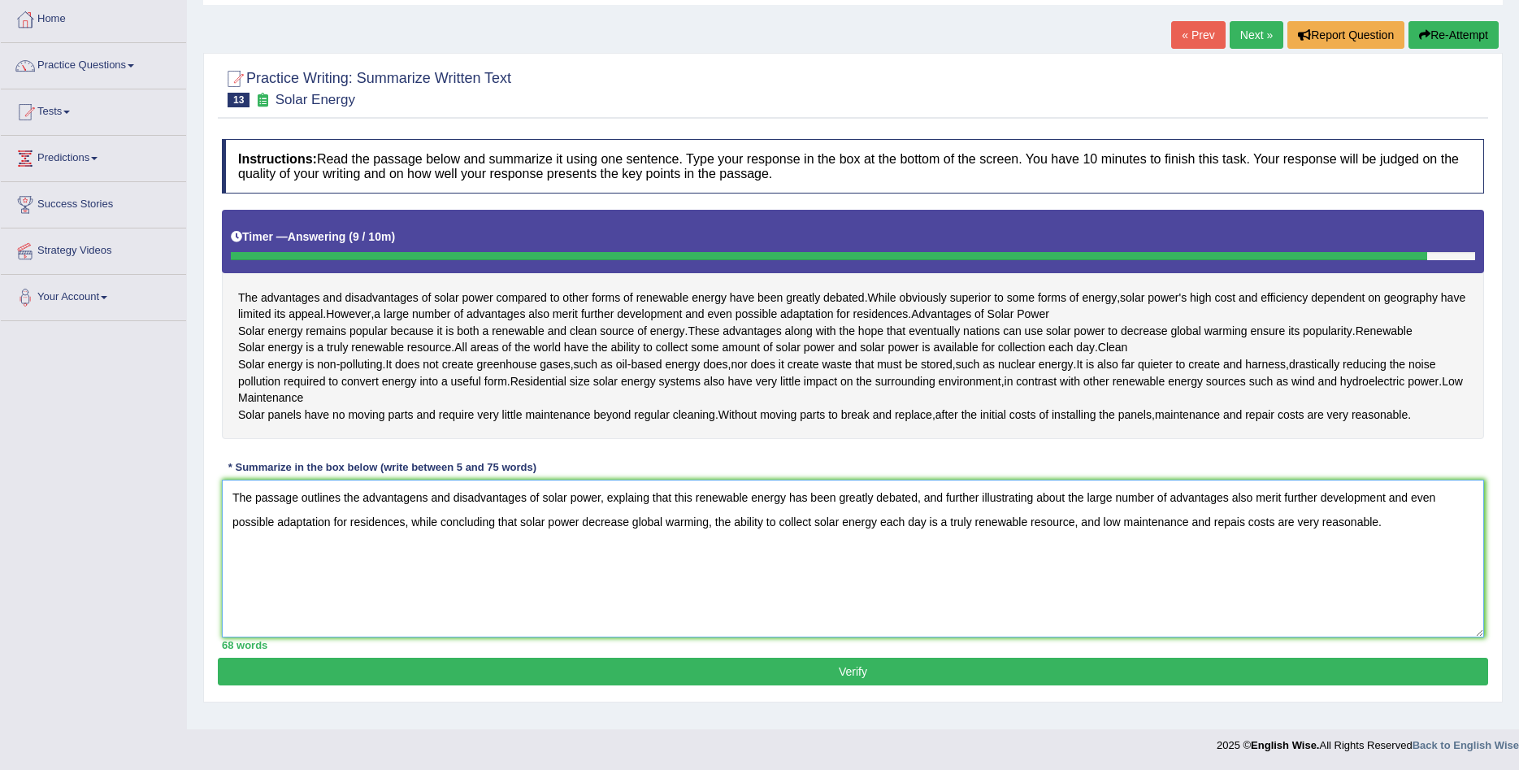
click at [626, 536] on textarea "The passage outlines the advantagens and disadvantages of solar power, explaing…" at bounding box center [853, 558] width 1262 height 158
click at [1108, 533] on textarea "The passage outlines the advantagens and disadvantages of solar power, explaing…" at bounding box center [853, 558] width 1262 height 158
type textarea "The passage outlines the advantagens and disadvantages of solar power, explaing…"
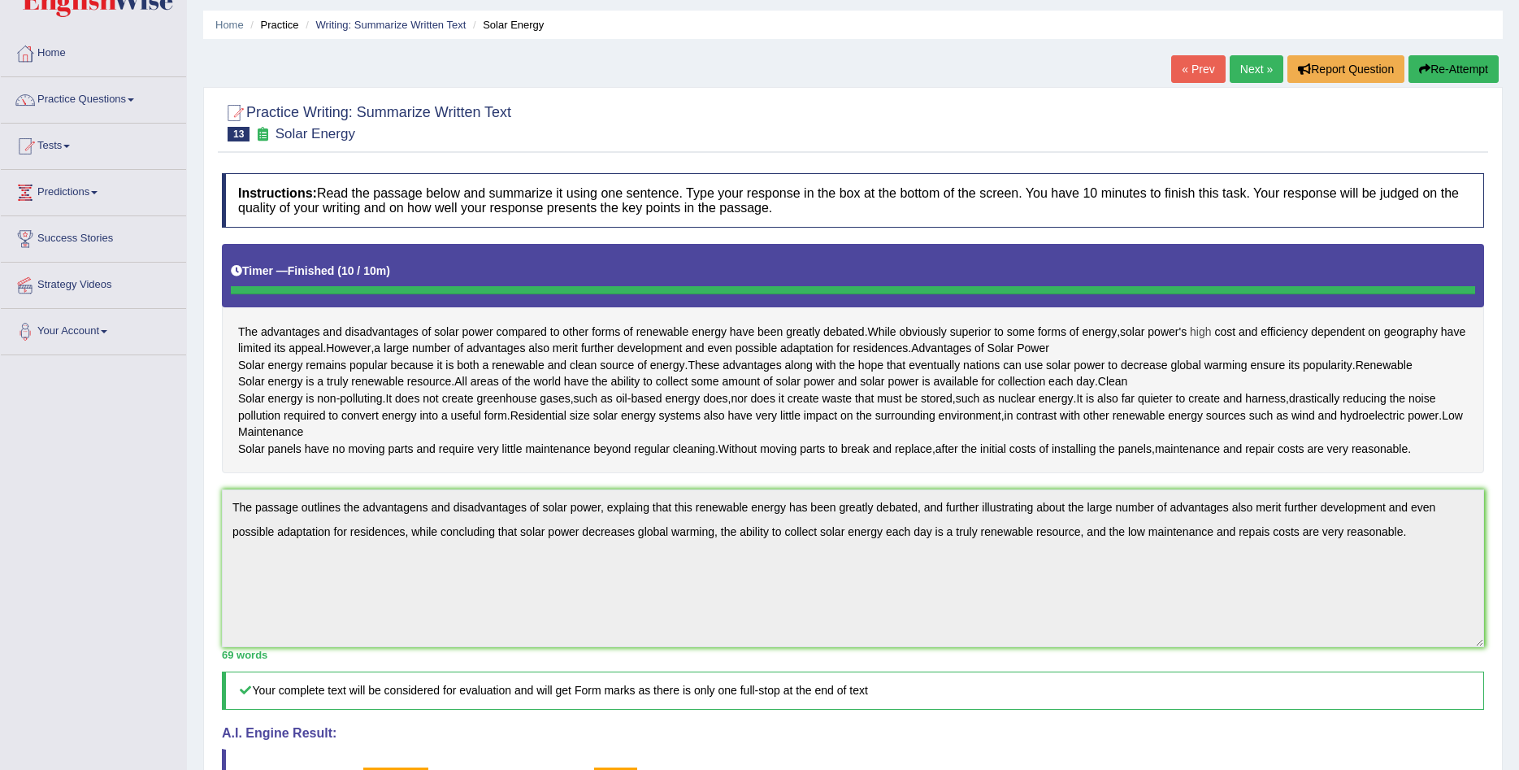
scroll to position [0, 0]
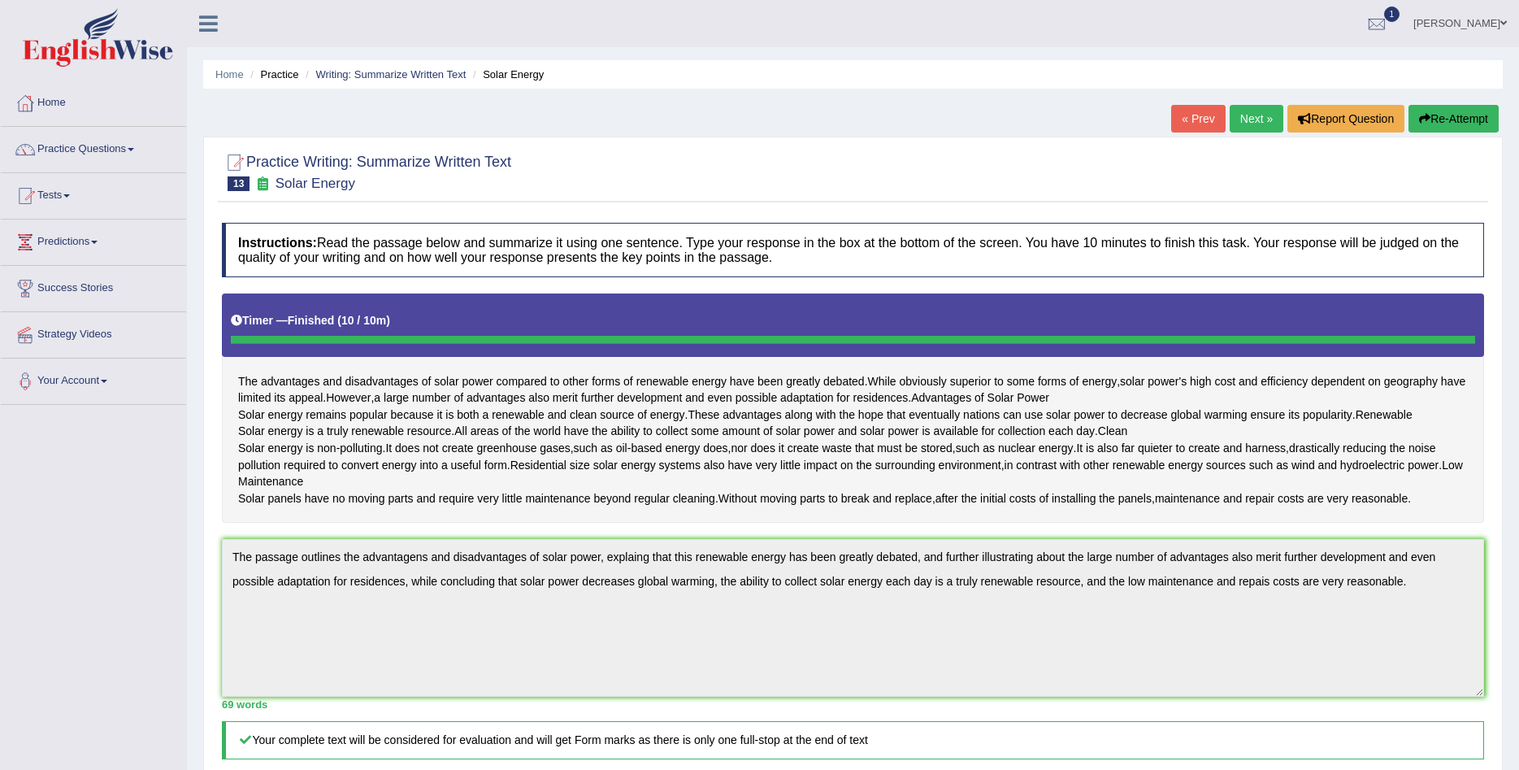
click at [75, 241] on link "Predictions" at bounding box center [93, 239] width 185 height 41
click at [77, 194] on link "Tests" at bounding box center [93, 193] width 185 height 41
click at [88, 154] on link "Practice Questions" at bounding box center [93, 147] width 185 height 41
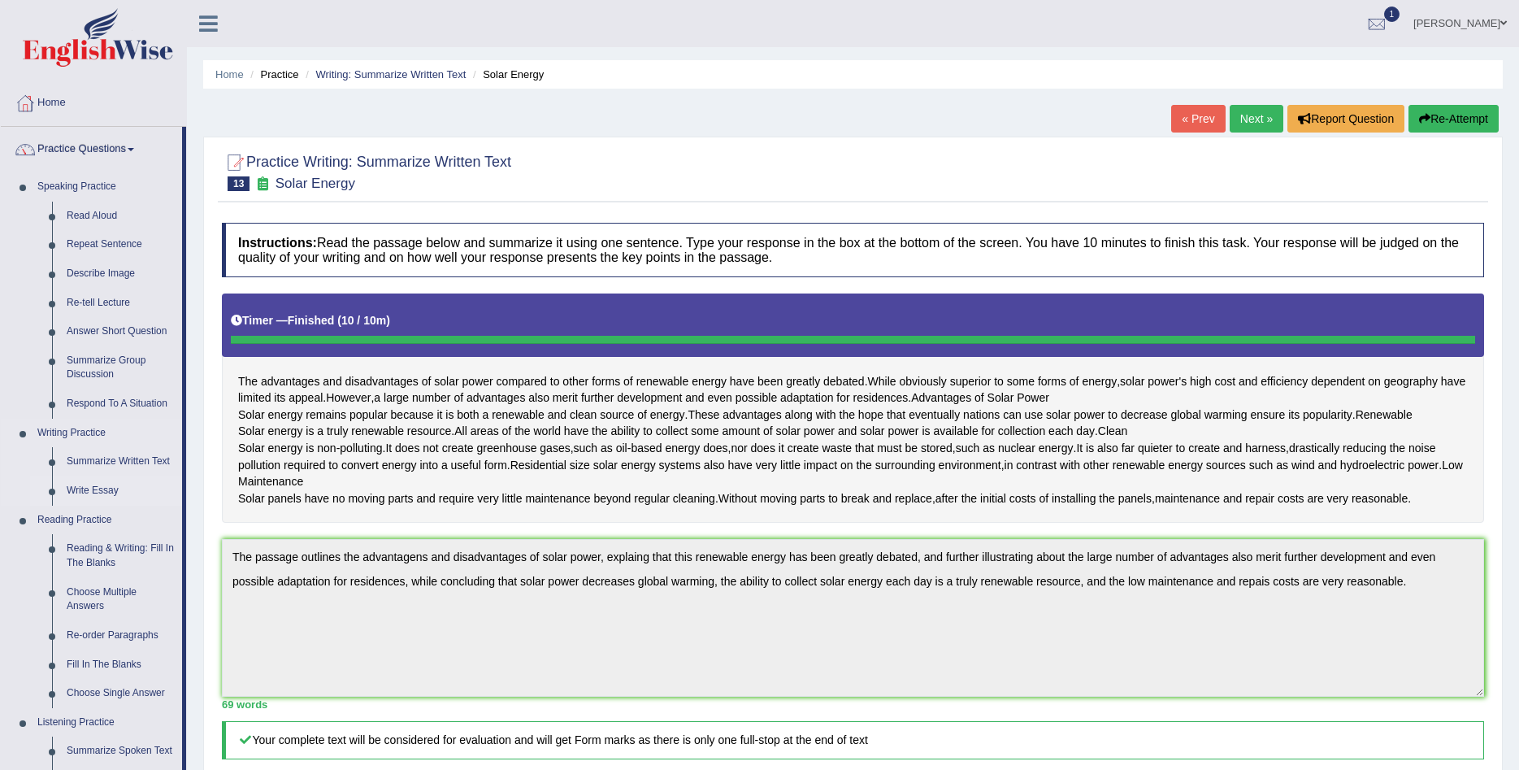
click at [103, 487] on link "Write Essay" at bounding box center [120, 490] width 123 height 29
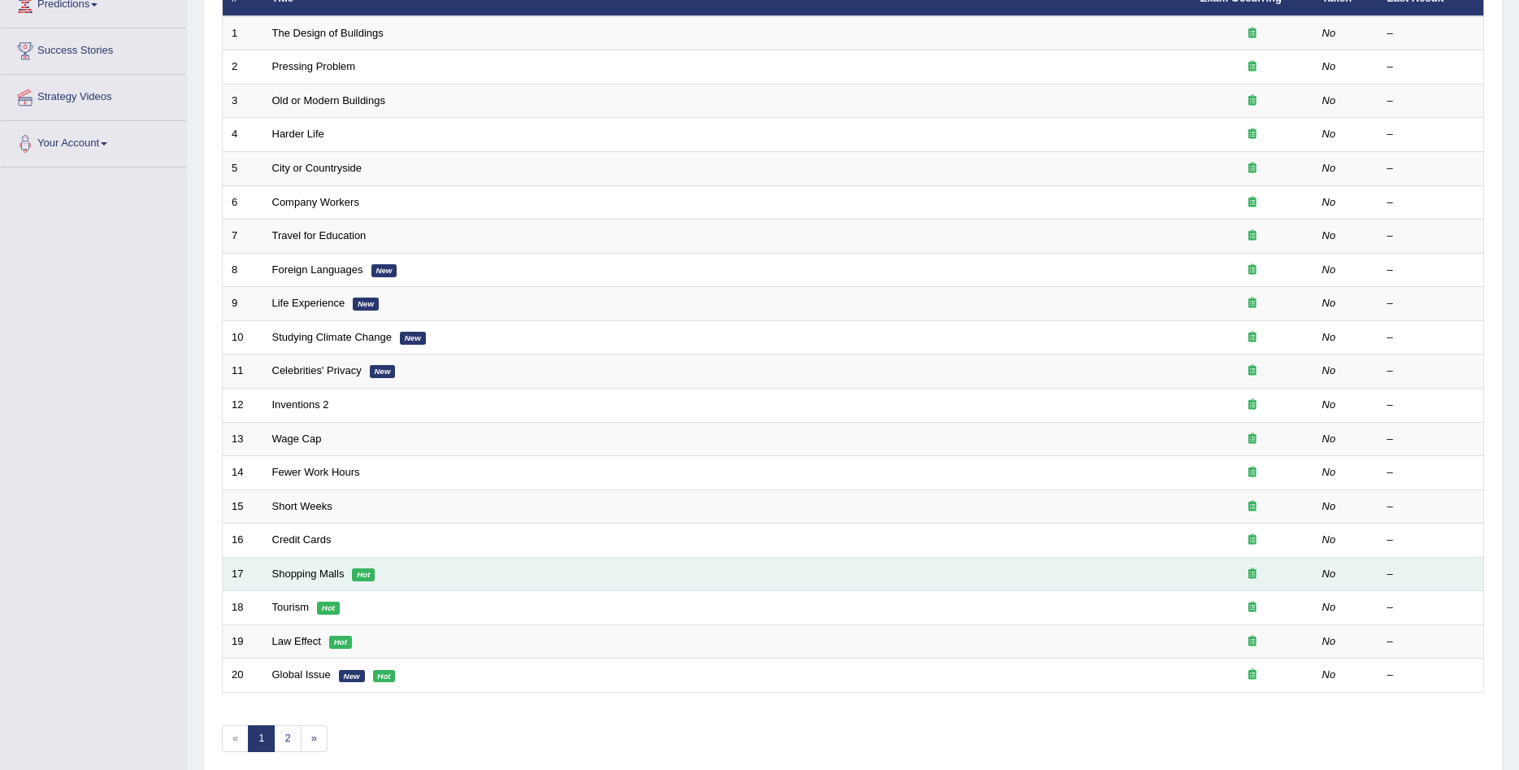
scroll to position [306, 0]
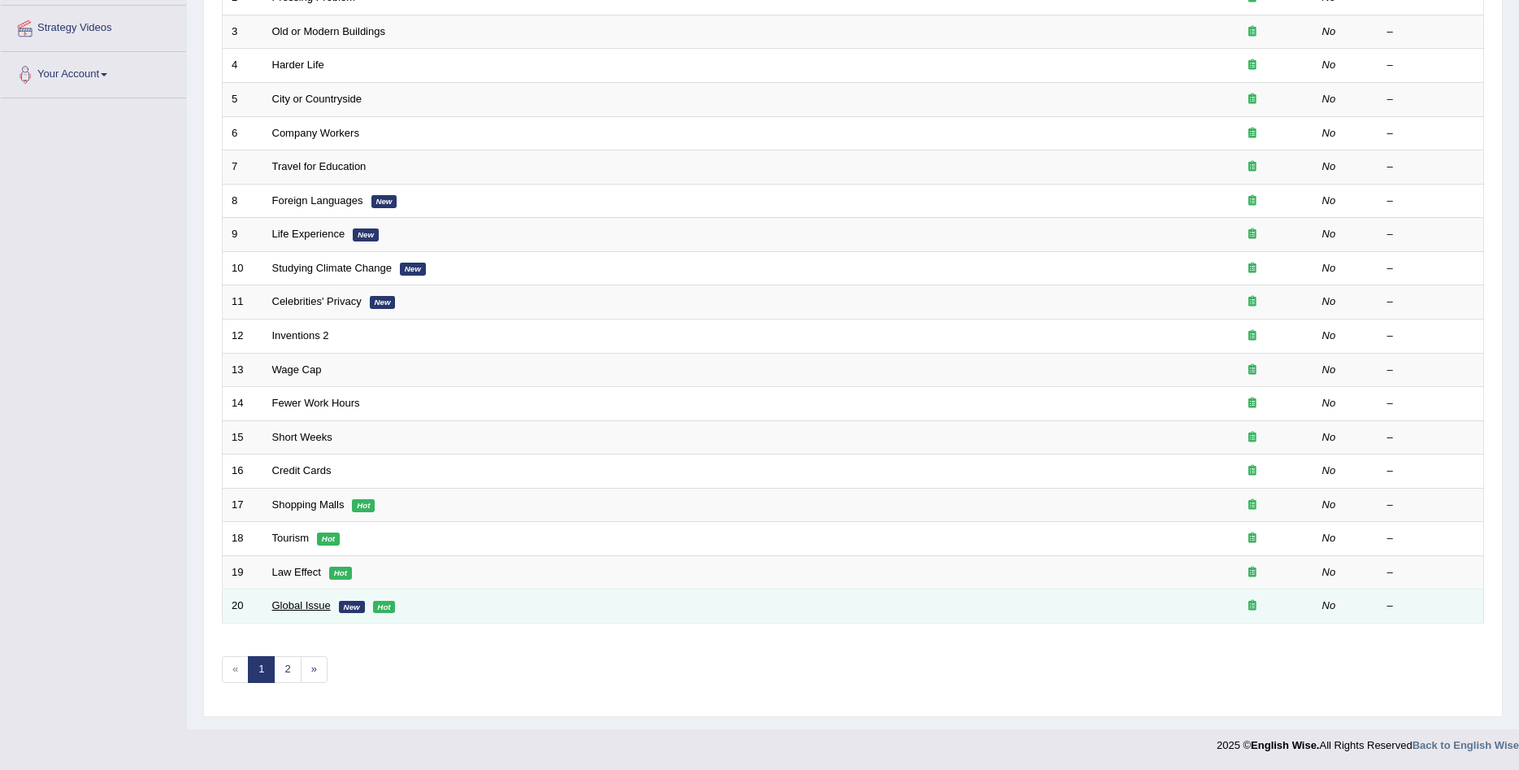
click at [297, 605] on link "Global Issue" at bounding box center [301, 605] width 59 height 12
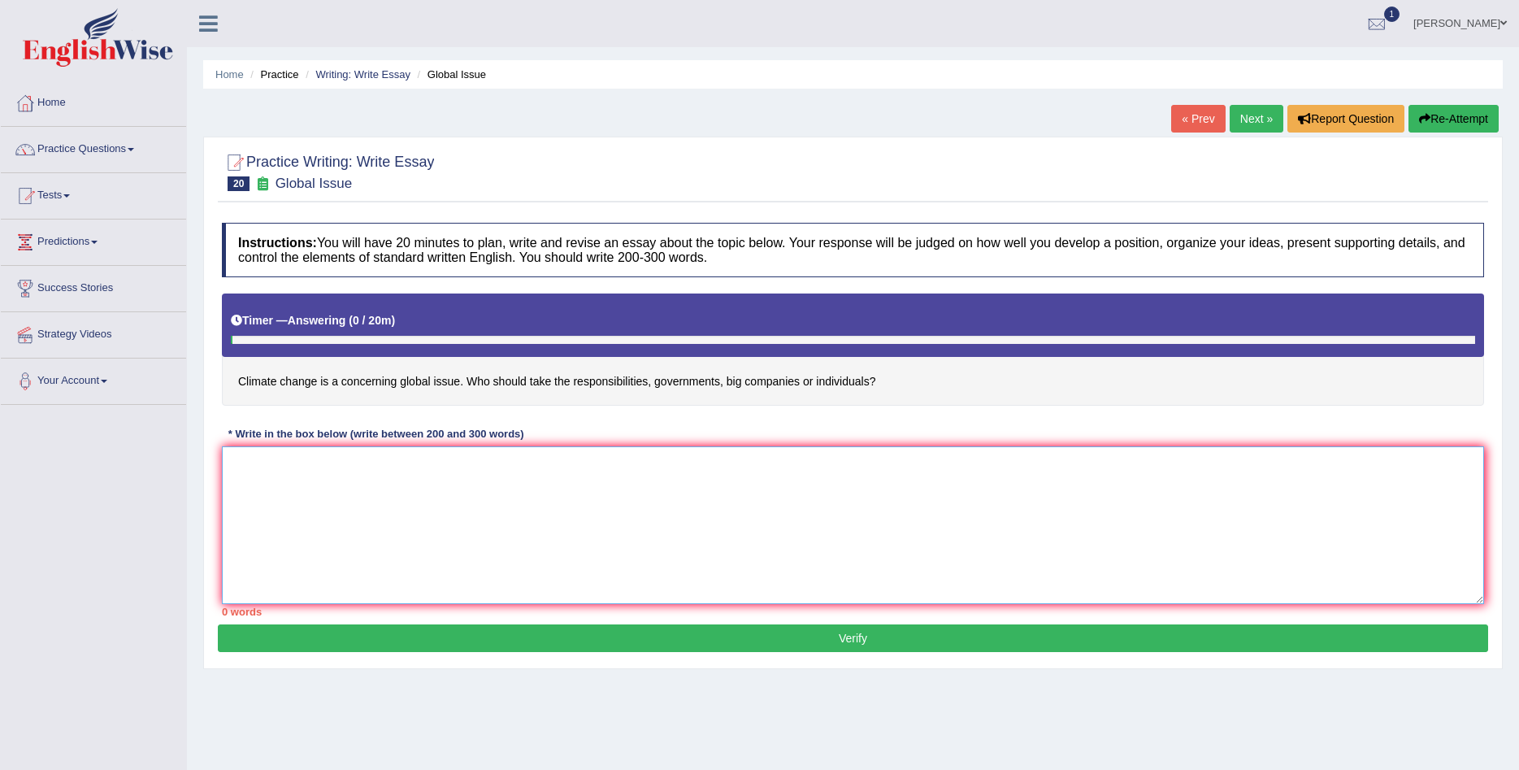
click at [366, 536] on textarea at bounding box center [853, 525] width 1262 height 158
click at [619, 531] on textarea at bounding box center [853, 525] width 1262 height 158
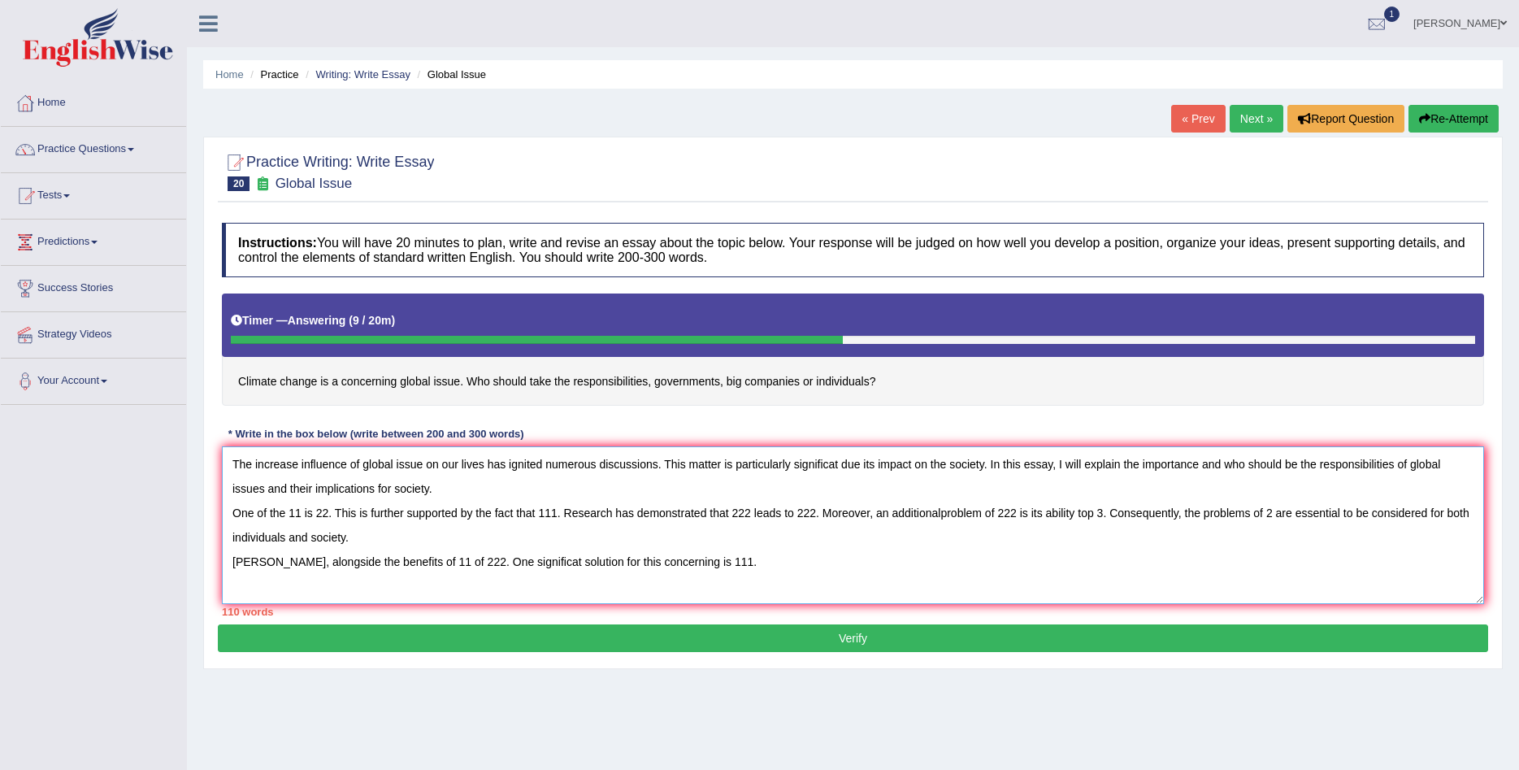
type textarea "The increase influence of global issue on our lives has ignited numerous discus…"
click at [884, 634] on button "Verify" at bounding box center [853, 638] width 1270 height 28
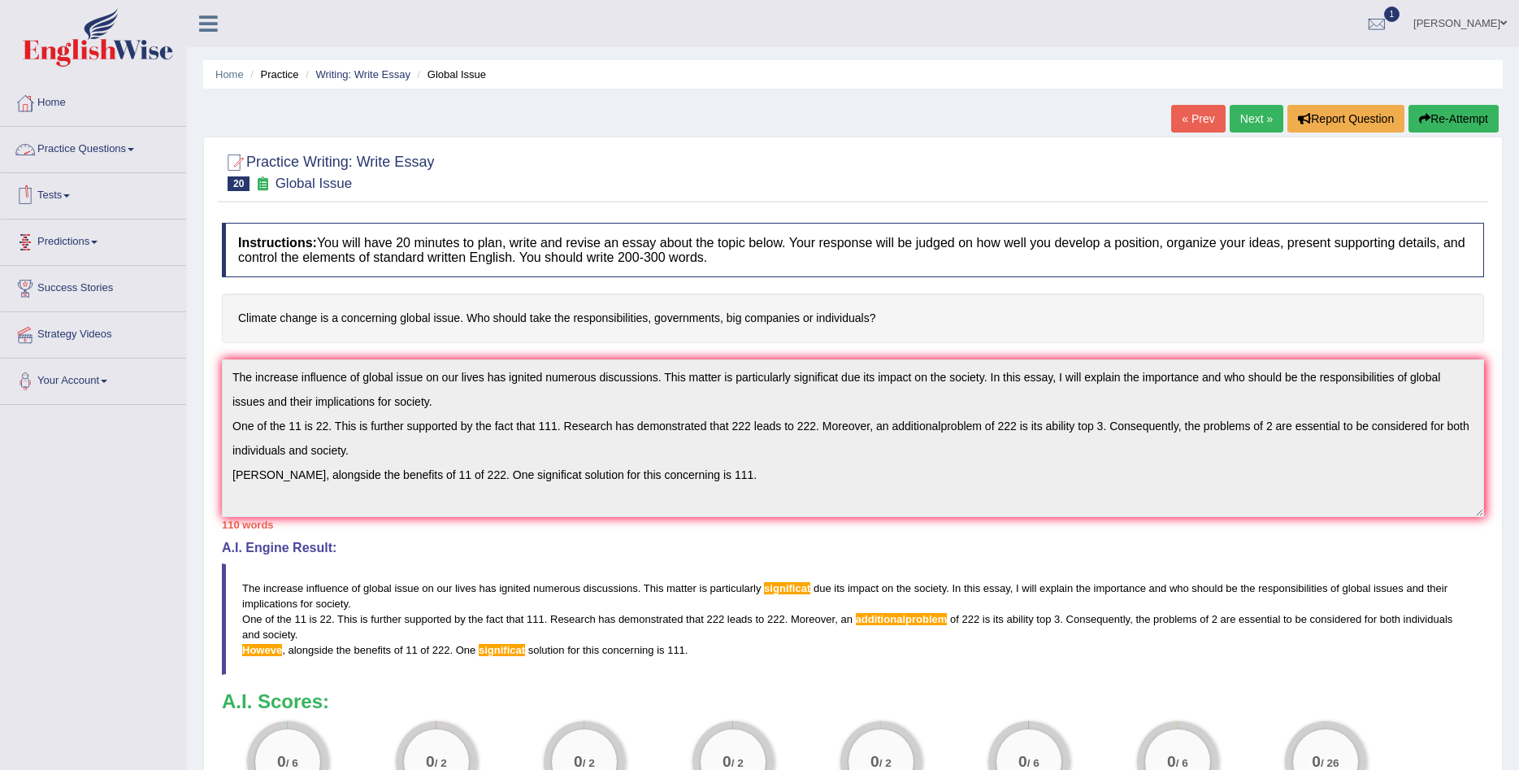
click at [121, 149] on link "Practice Questions" at bounding box center [93, 147] width 185 height 41
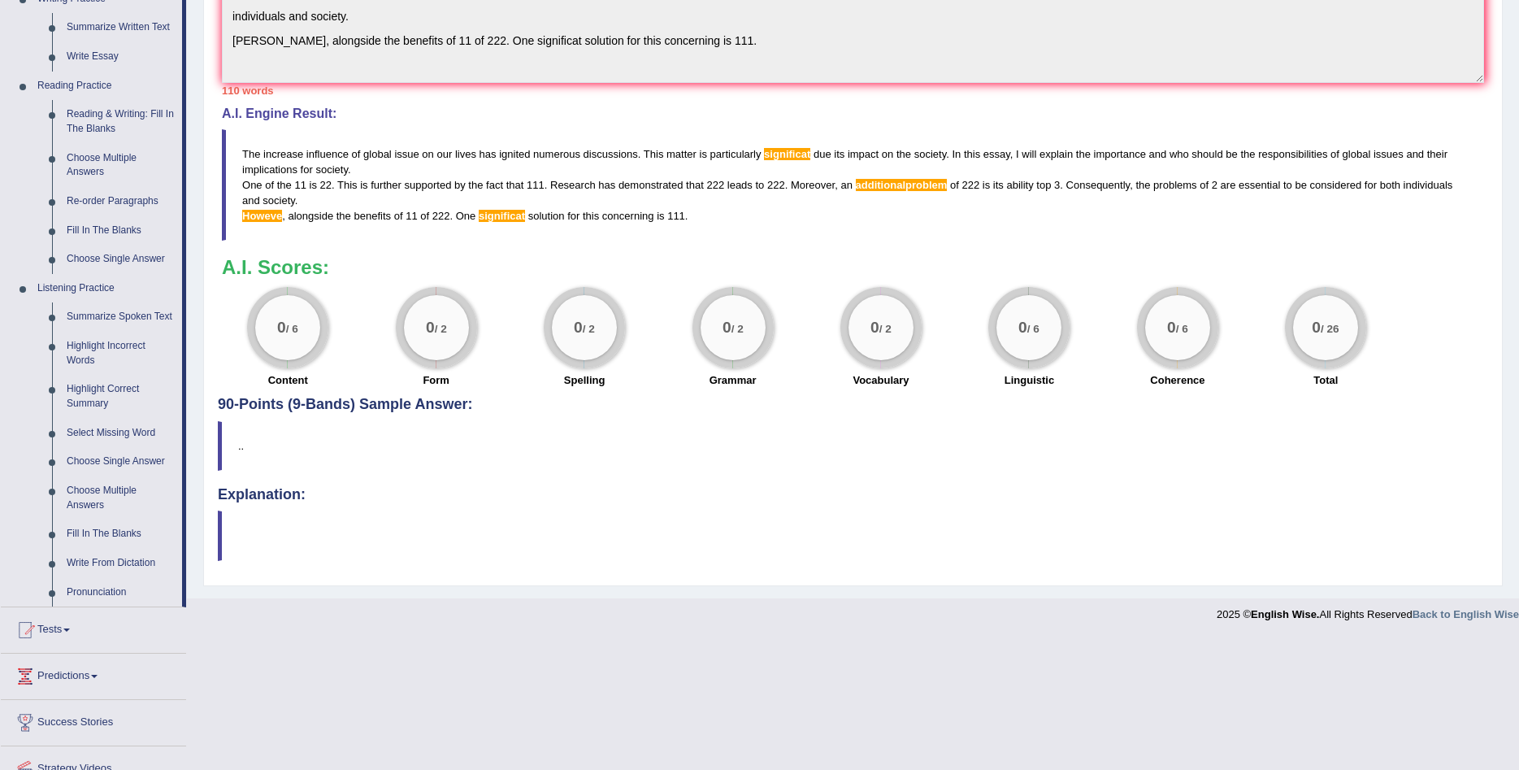
scroll to position [504, 0]
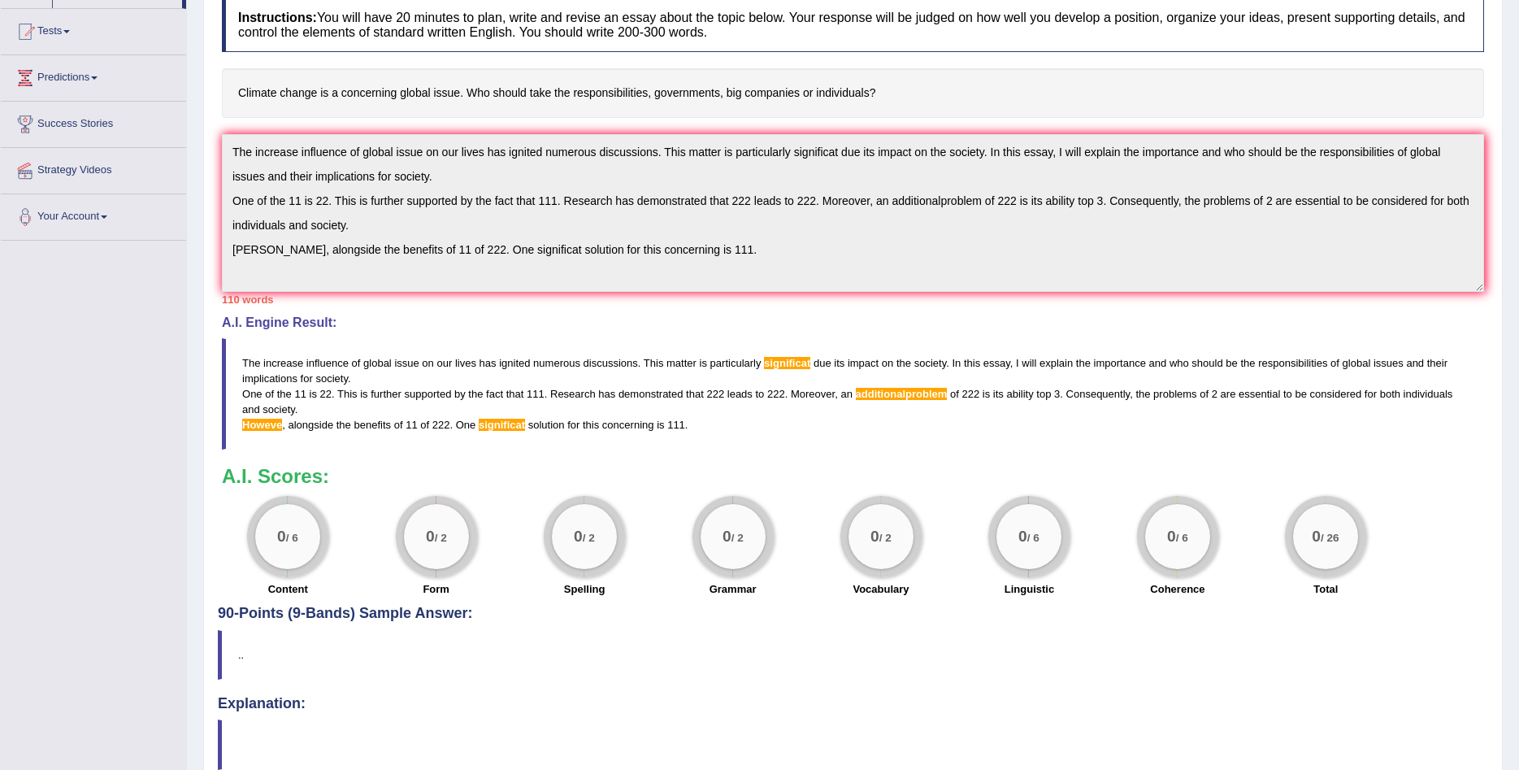
scroll to position [265, 0]
